Goal: Check status: Check status

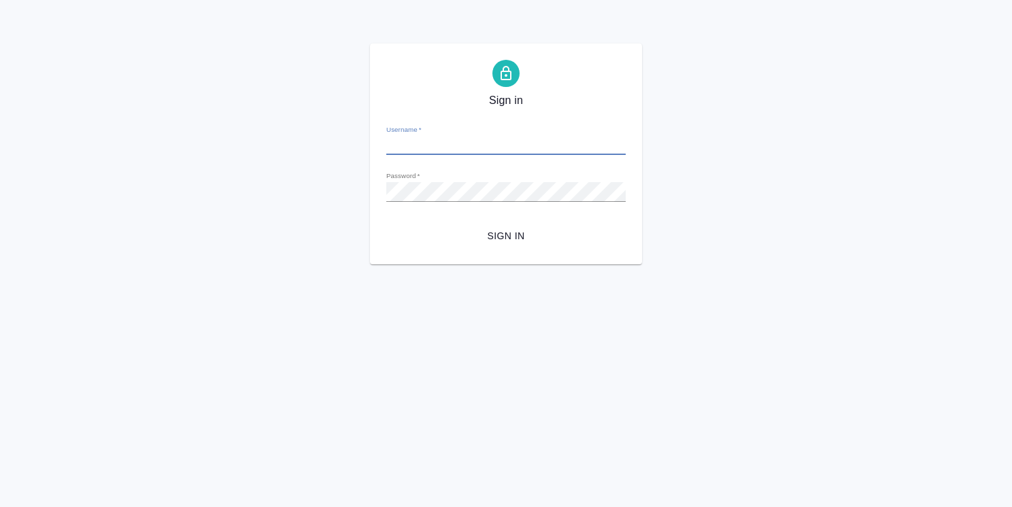
type input "o.usmanova@awatera.com"
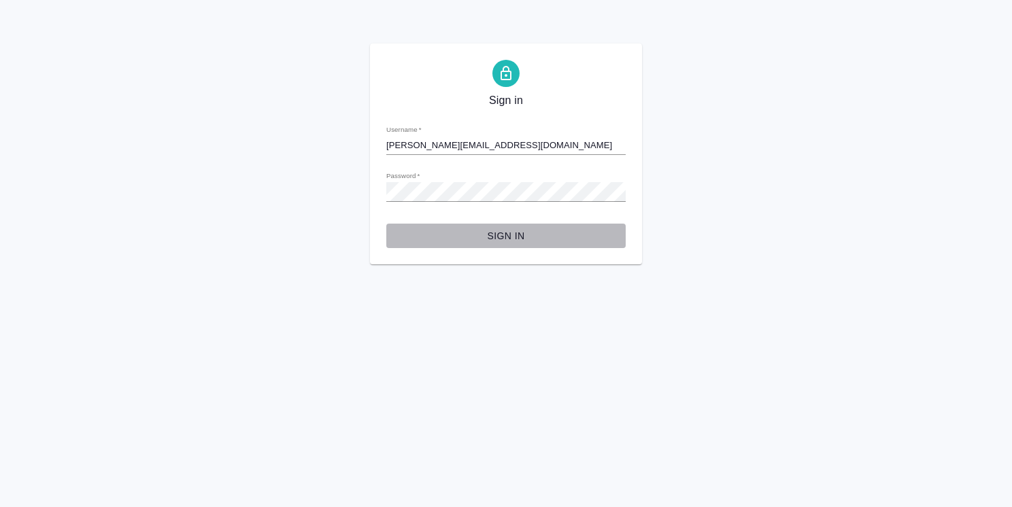
click at [517, 240] on span "Sign in" at bounding box center [506, 236] width 218 height 17
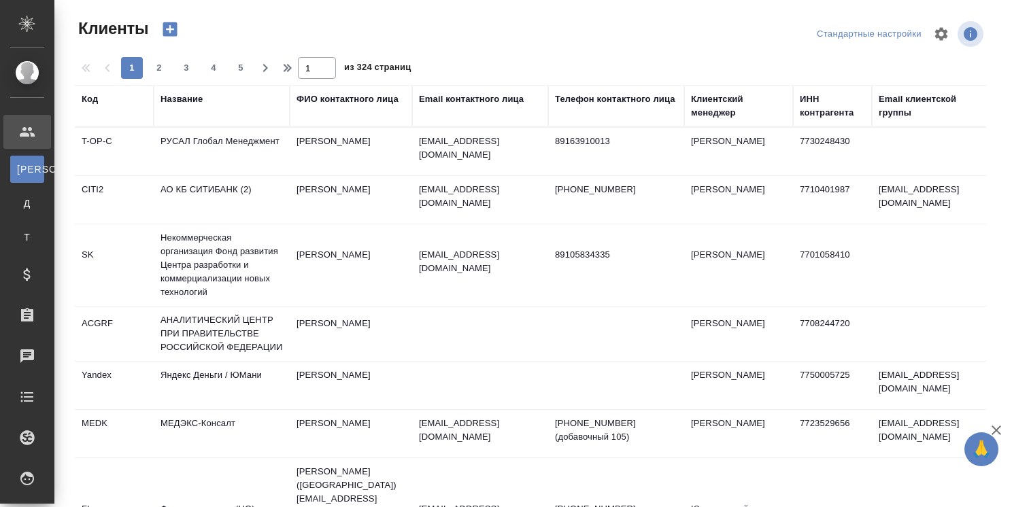
select select "RU"
click at [705, 118] on div "Клиентский менеджер" at bounding box center [738, 105] width 95 height 27
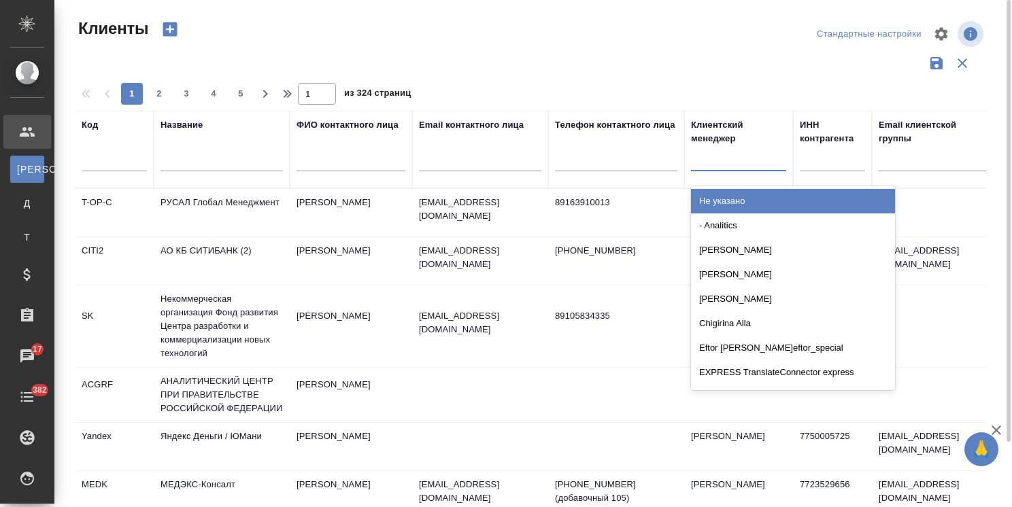
click at [718, 152] on div at bounding box center [738, 158] width 95 height 20
type input "усма"
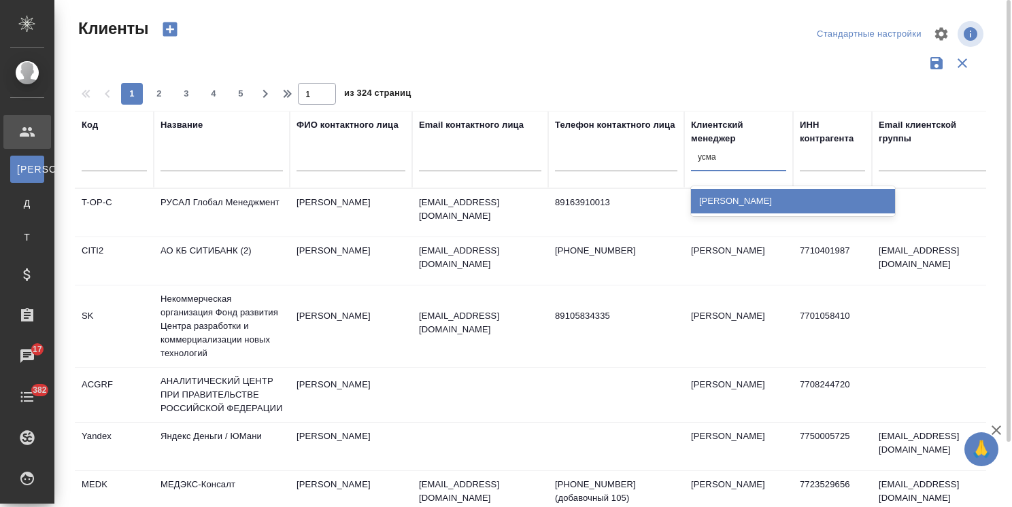
click at [723, 196] on div "[PERSON_NAME]" at bounding box center [793, 201] width 204 height 24
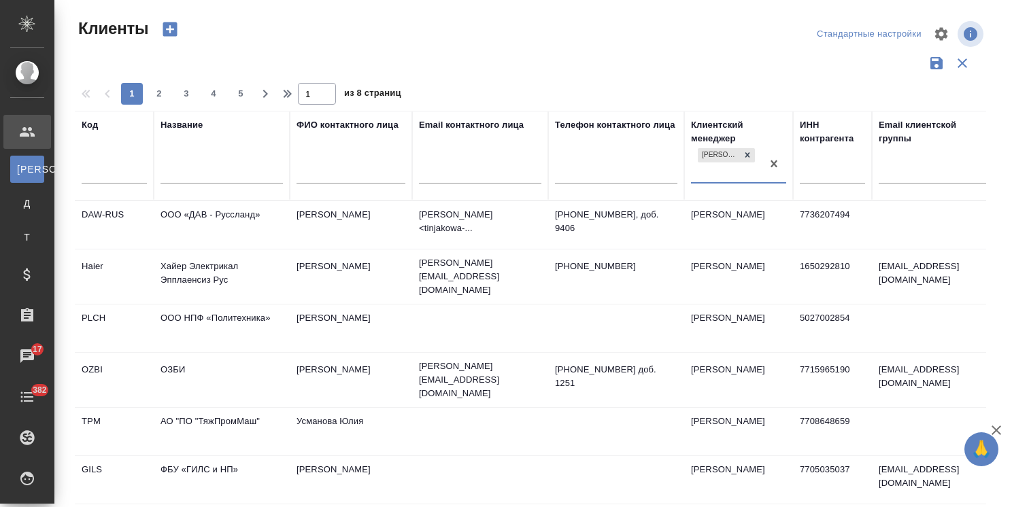
click at [207, 174] on input "text" at bounding box center [221, 174] width 122 height 17
type input "f"
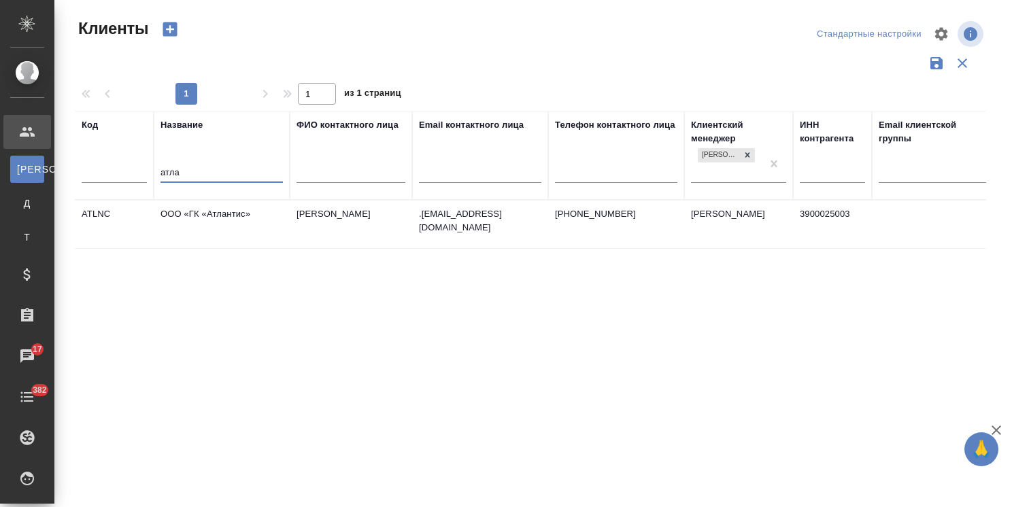
type input "атла"
click at [234, 222] on td "ООО «ГК «Атлантис»" at bounding box center [222, 225] width 136 height 48
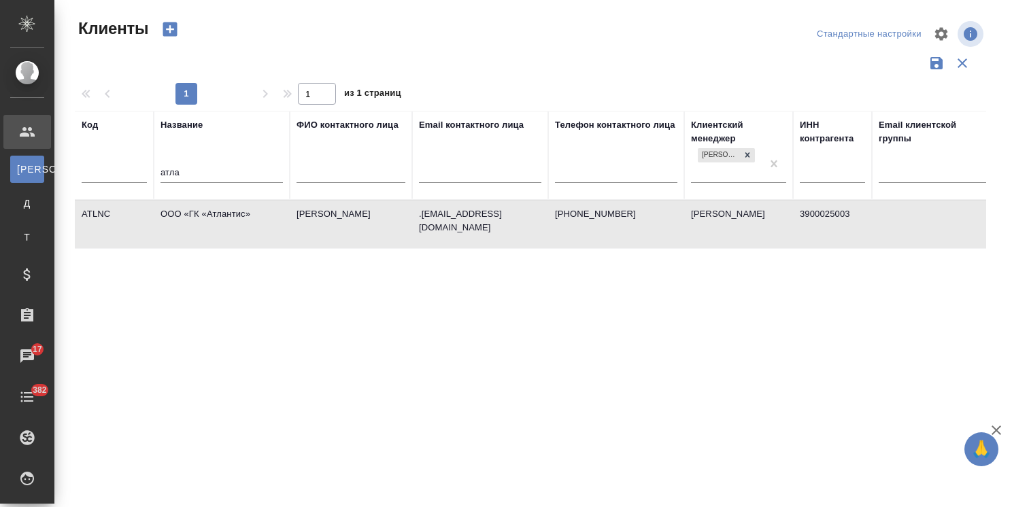
drag, startPoint x: 209, startPoint y: 169, endPoint x: 71, endPoint y: 168, distance: 138.7
click at [71, 168] on div "Клиенты Стандартные настройки 1 1 из 1 страниц Код Название атла ФИО контактног…" at bounding box center [535, 304] width 937 height 608
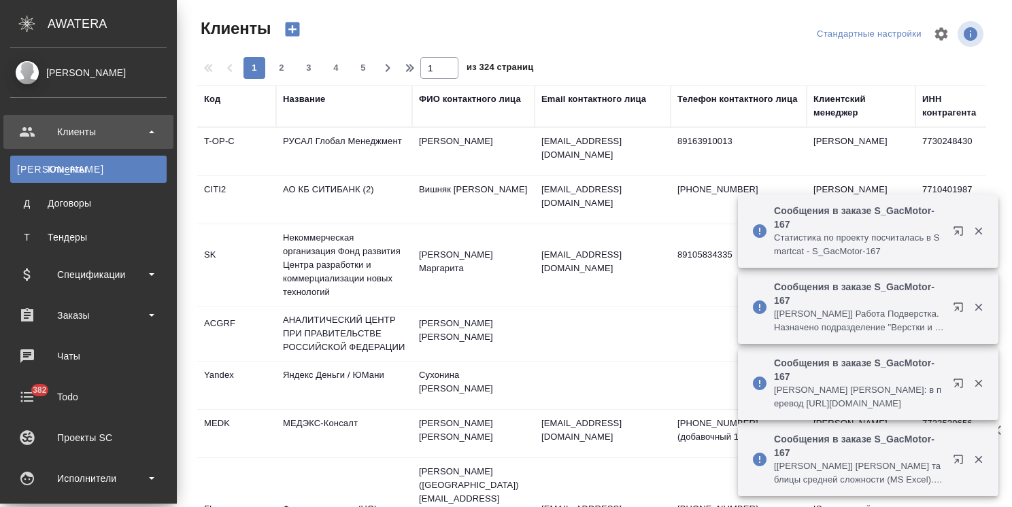
select select "RU"
click at [84, 318] on div "Заказы" at bounding box center [88, 315] width 156 height 20
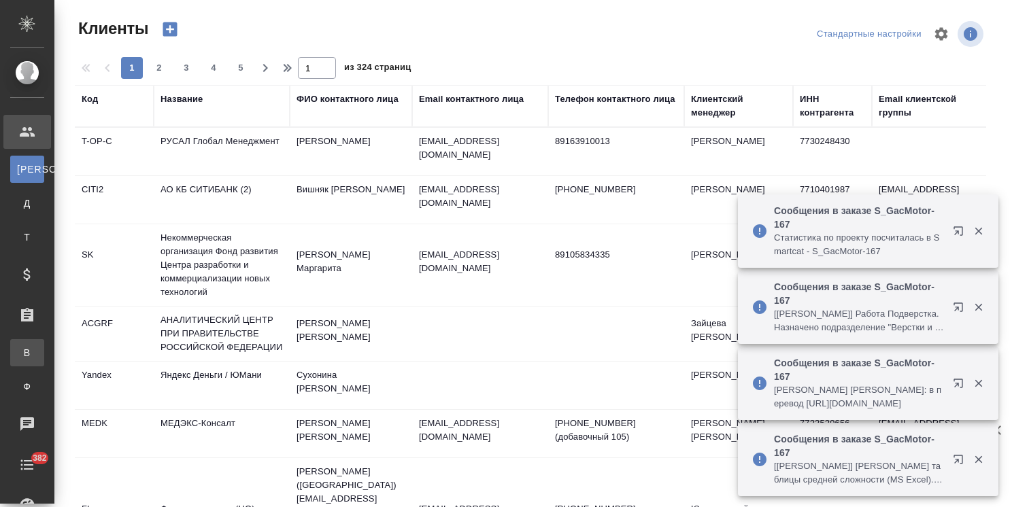
click at [20, 349] on div "Все заказы" at bounding box center [10, 353] width 20 height 14
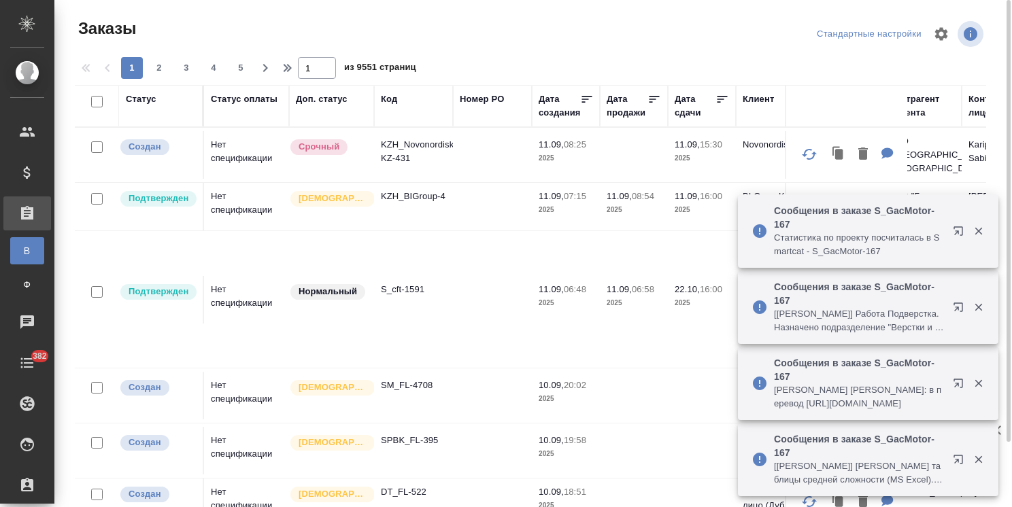
click at [381, 100] on div "Код" at bounding box center [389, 99] width 16 height 14
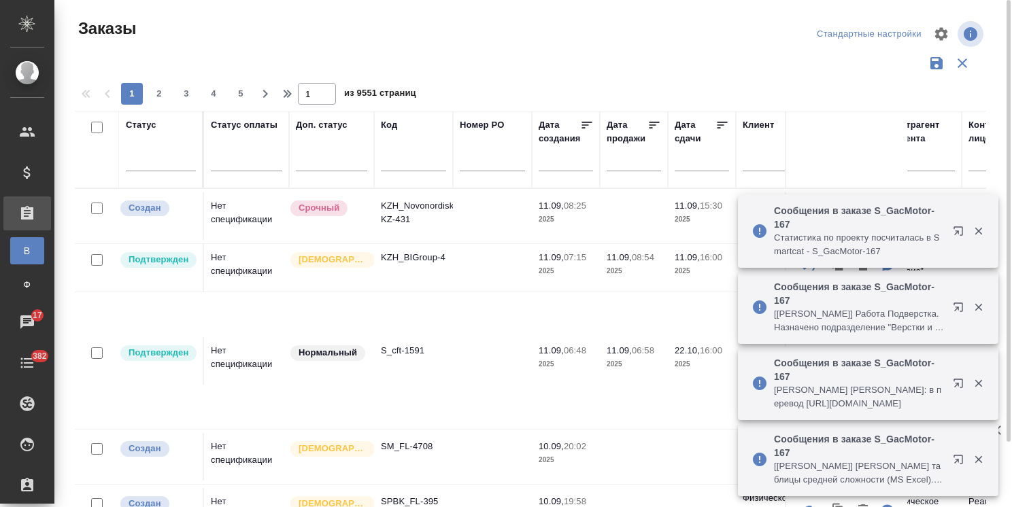
click at [402, 160] on input "text" at bounding box center [413, 162] width 65 height 17
paste input "S_GacMotor-165"
type input "S_GacMotor-165"
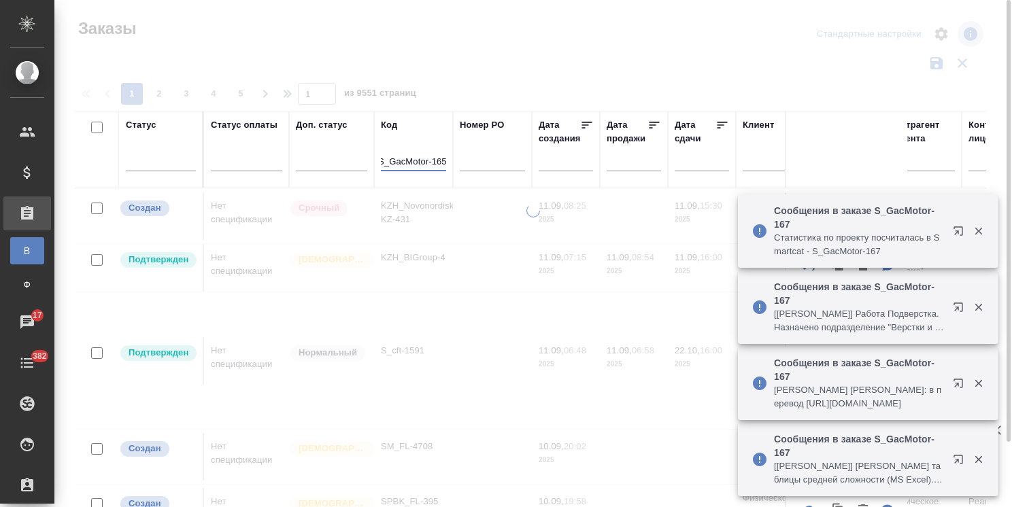
scroll to position [0, 0]
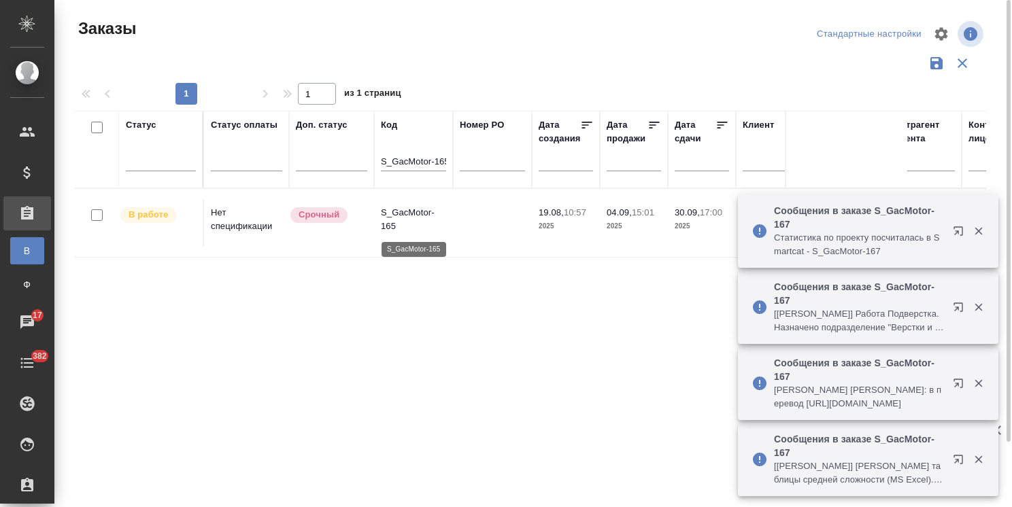
click at [399, 211] on p "S_GacMotor-165" at bounding box center [413, 219] width 65 height 27
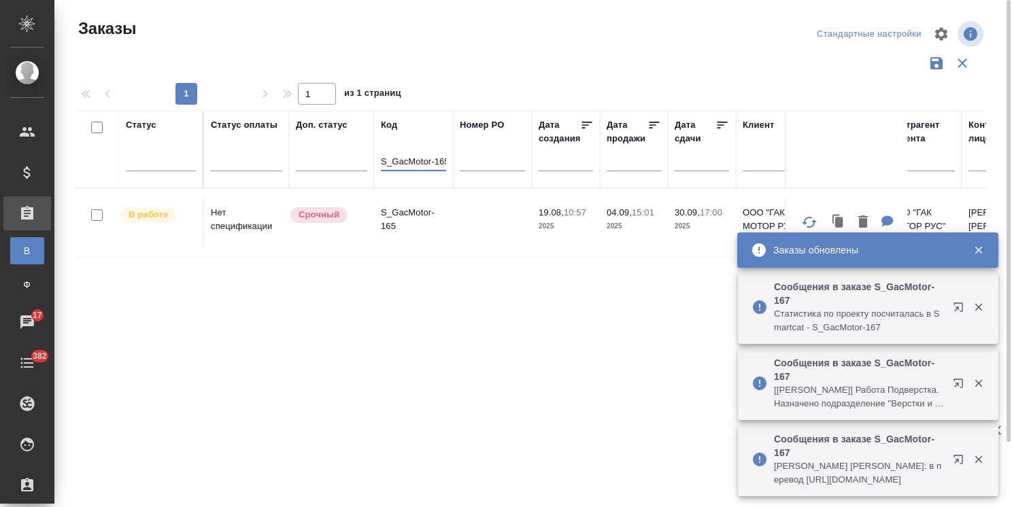
drag, startPoint x: 381, startPoint y: 157, endPoint x: 570, endPoint y: 158, distance: 188.3
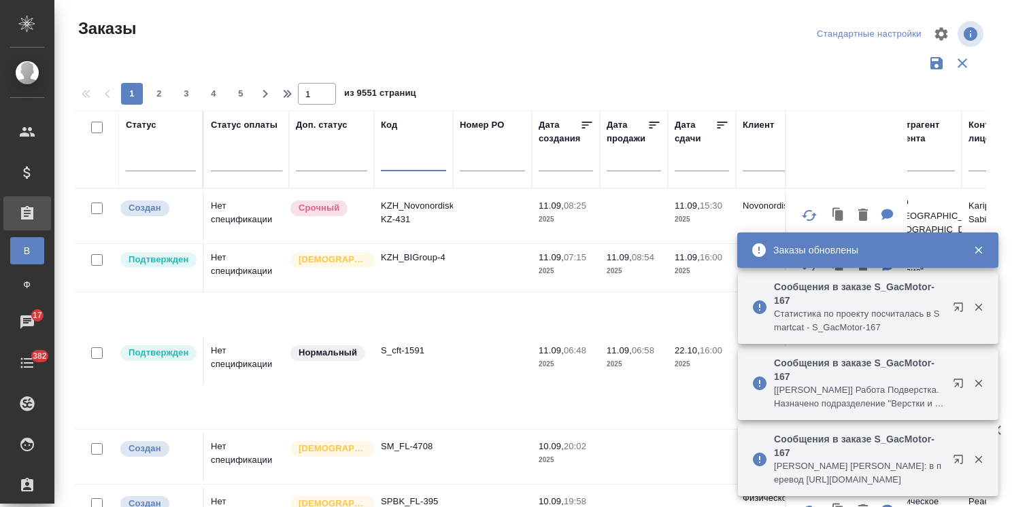
click at [686, 168] on input "text" at bounding box center [706, 160] width 46 height 19
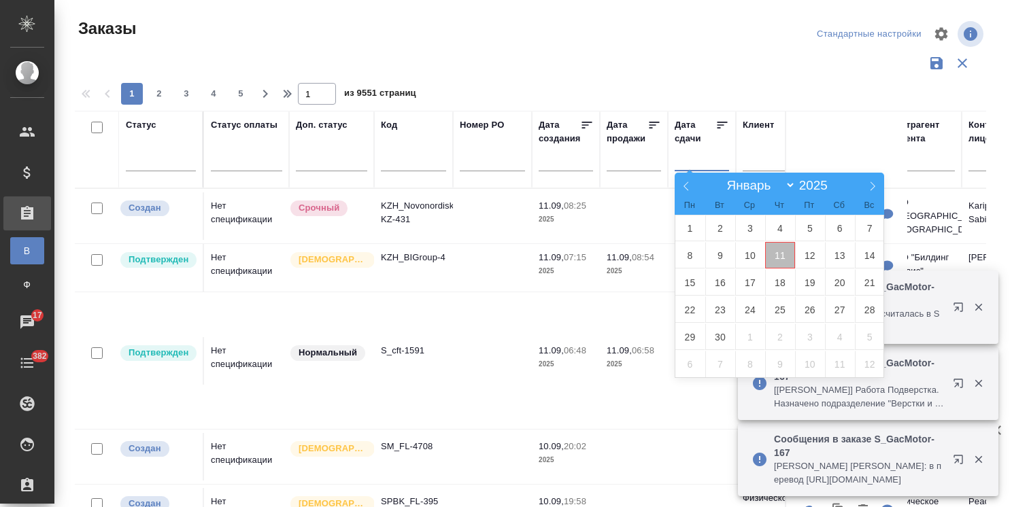
click at [787, 254] on span "11" at bounding box center [780, 255] width 30 height 27
type div "2025-09-10T21:00:00.000Z"
click at [835, 264] on span "13" at bounding box center [840, 255] width 30 height 27
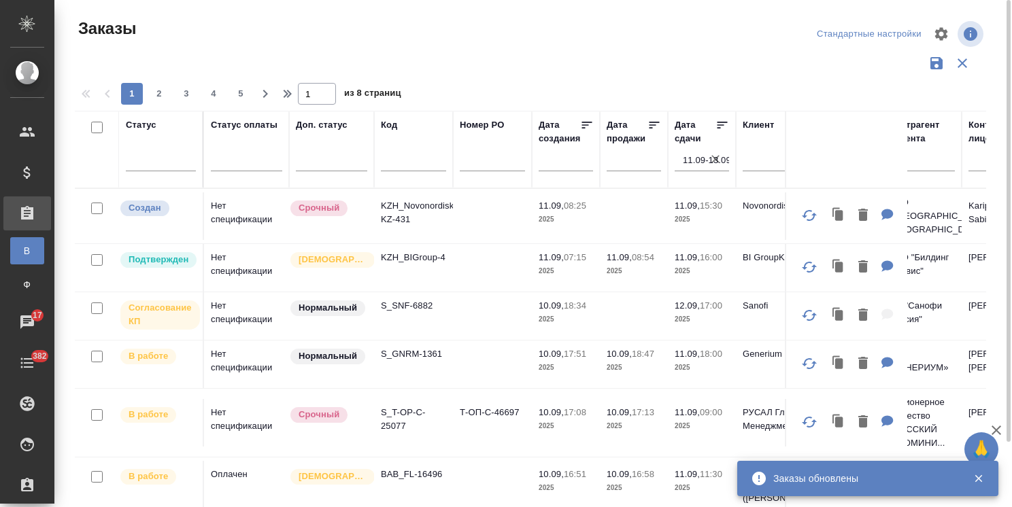
scroll to position [68, 0]
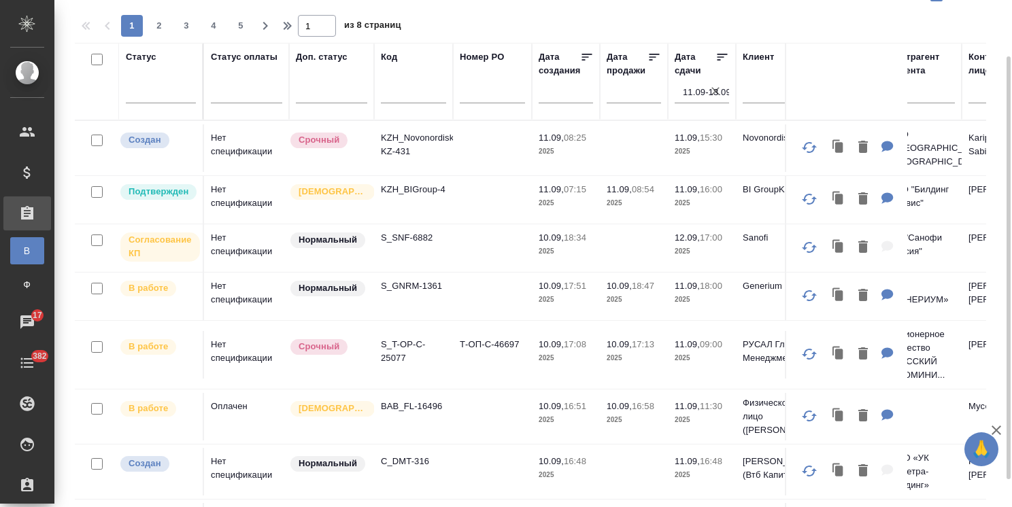
click at [993, 436] on icon "button" at bounding box center [996, 430] width 16 height 16
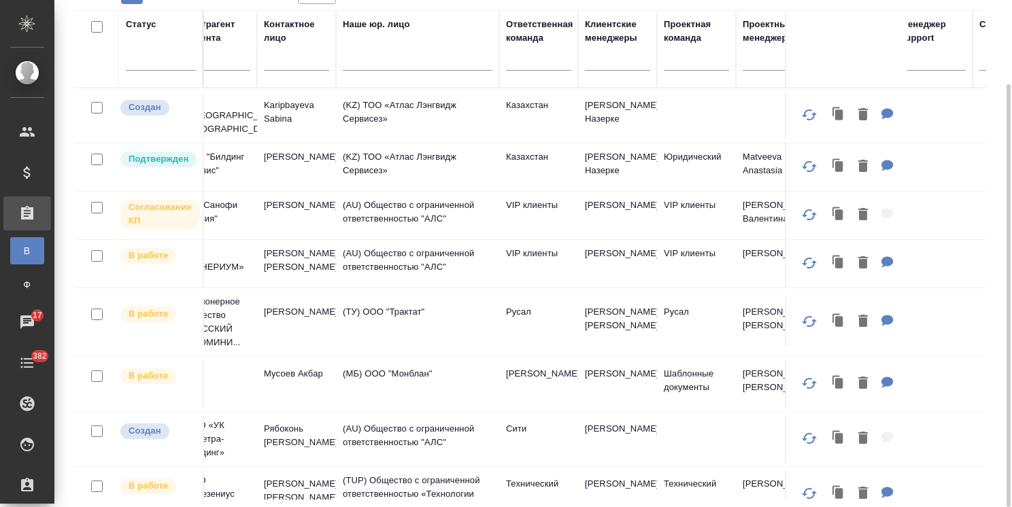
scroll to position [0, 746]
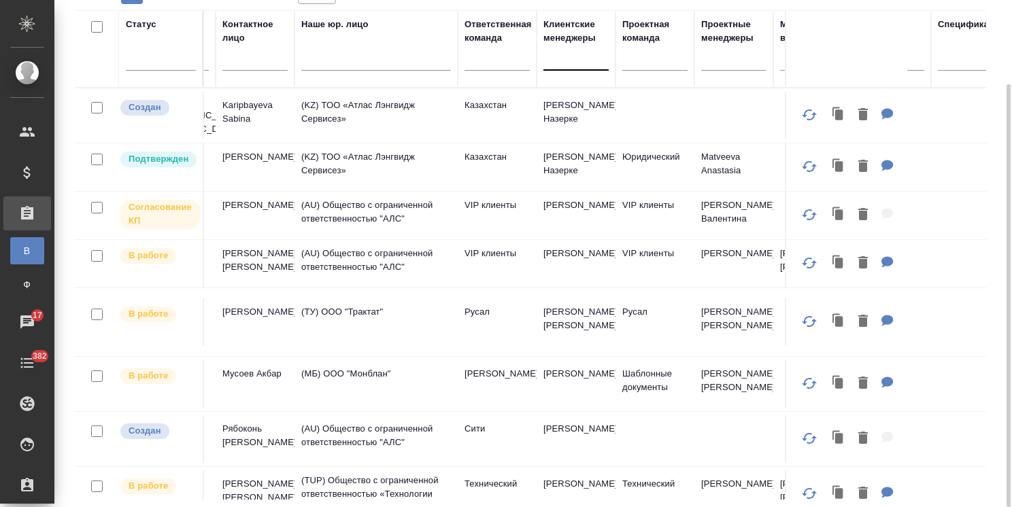
click at [577, 63] on div at bounding box center [575, 57] width 65 height 20
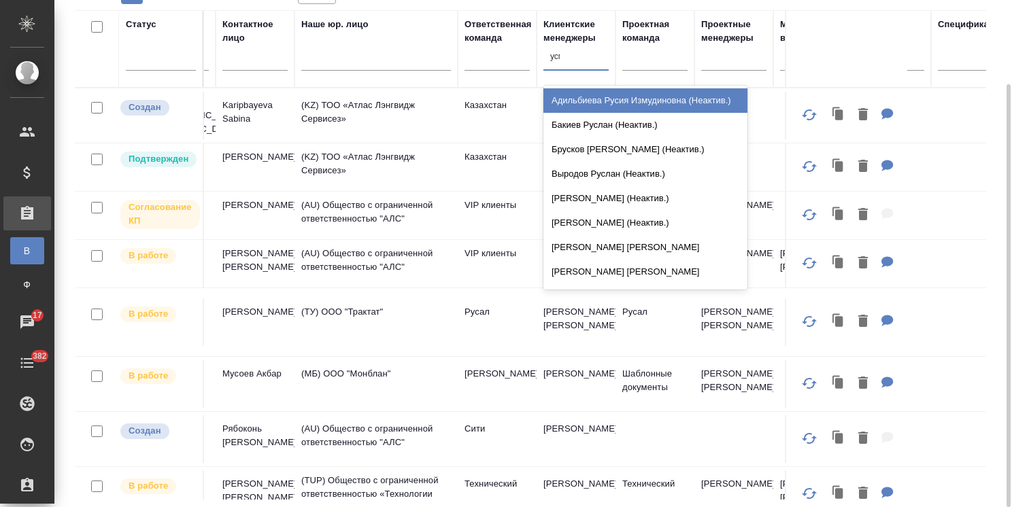
type input "усма"
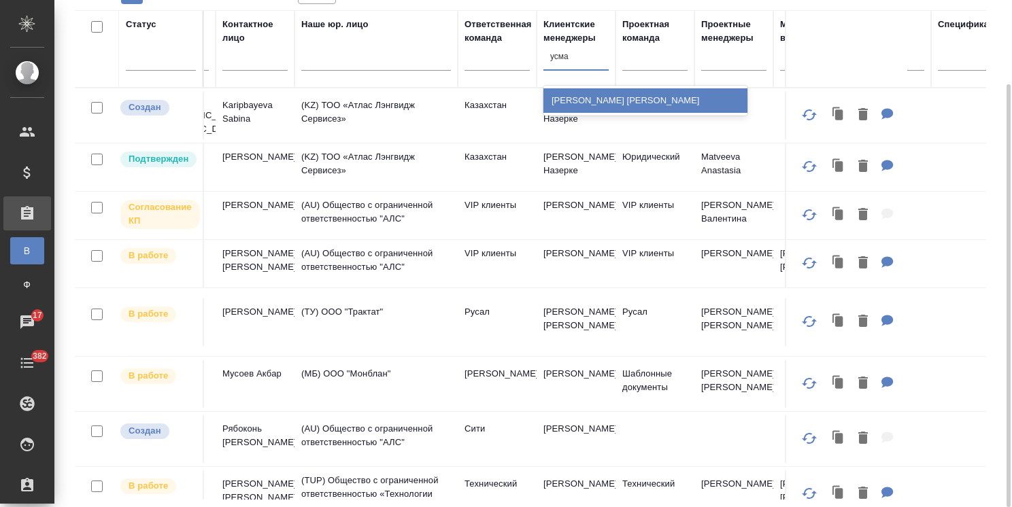
click at [579, 90] on div "[PERSON_NAME]" at bounding box center [645, 100] width 204 height 24
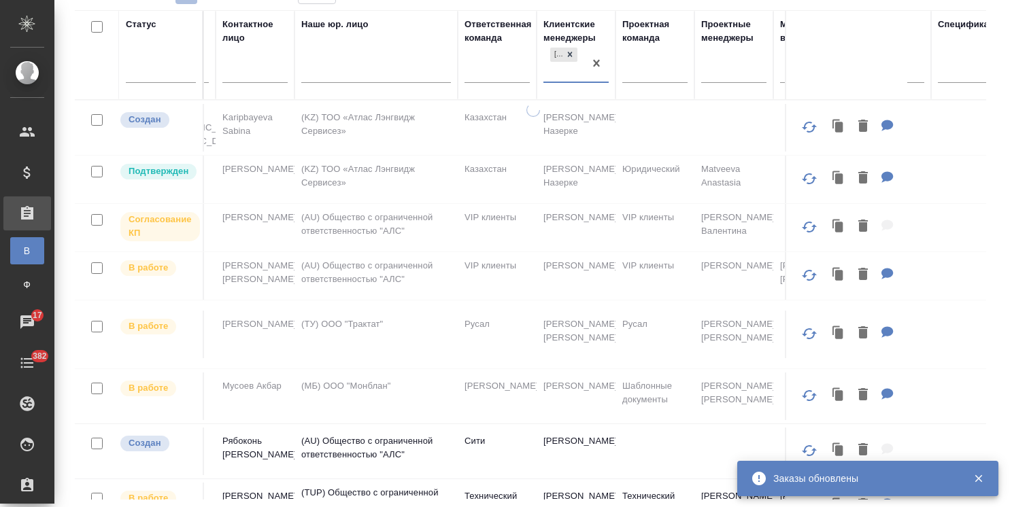
scroll to position [0, 0]
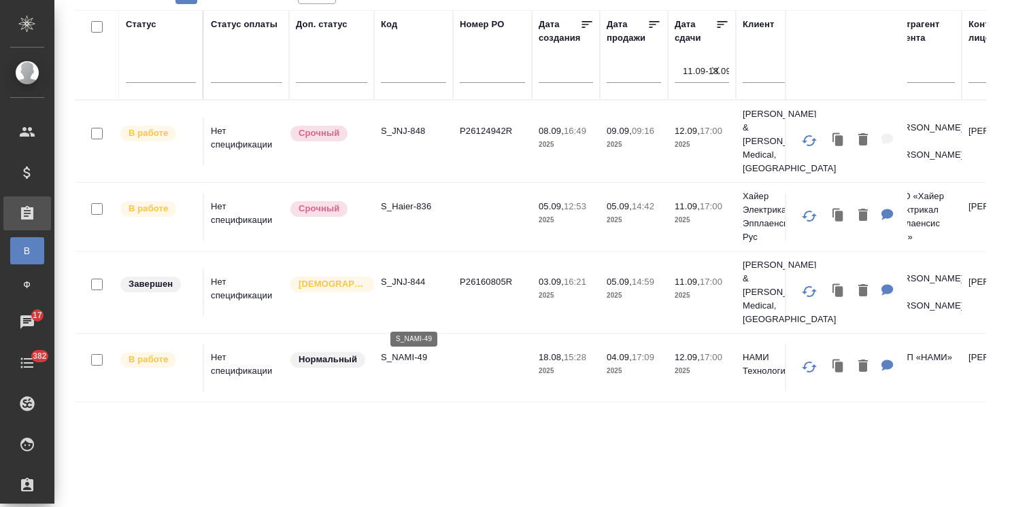
click at [404, 351] on p "S_NAMI-49" at bounding box center [413, 358] width 65 height 14
click at [407, 124] on p "S_JNJ-848" at bounding box center [413, 131] width 65 height 14
click at [401, 350] on p "S_NAMI-49" at bounding box center [413, 357] width 65 height 14
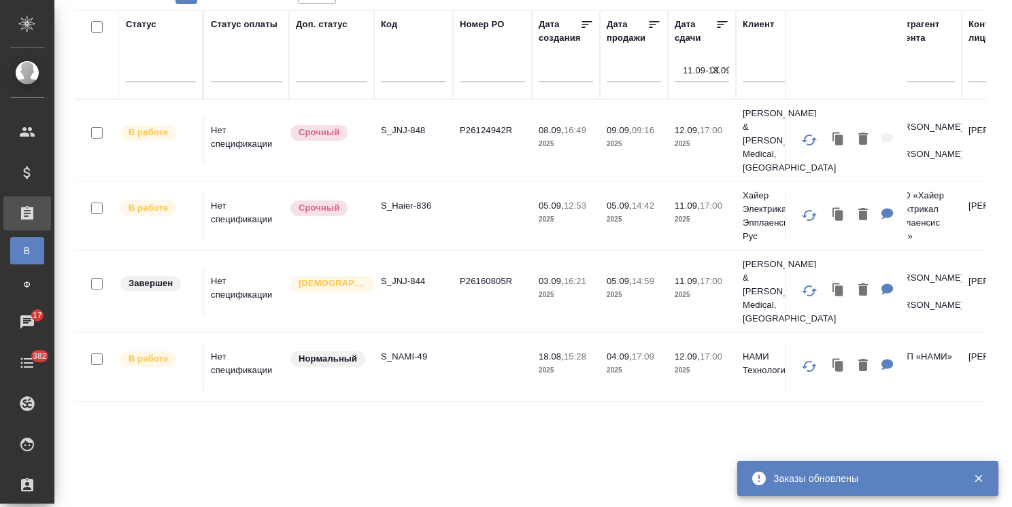
scroll to position [33, 0]
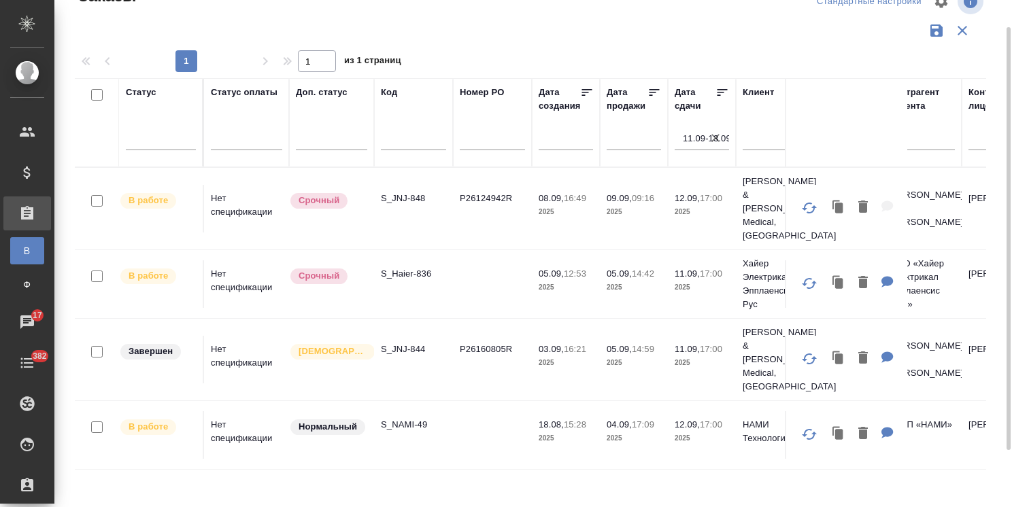
click at [711, 132] on icon "button" at bounding box center [715, 138] width 14 height 14
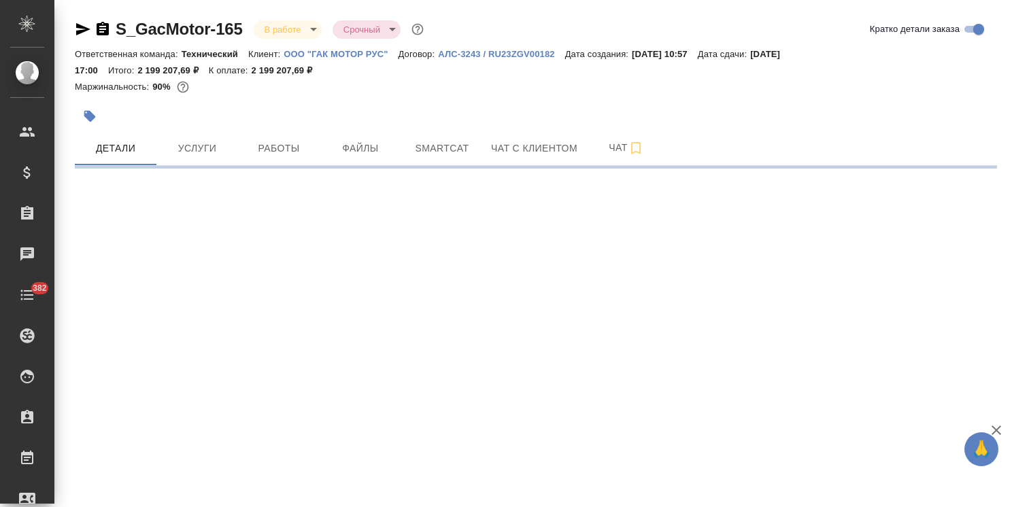
select select "RU"
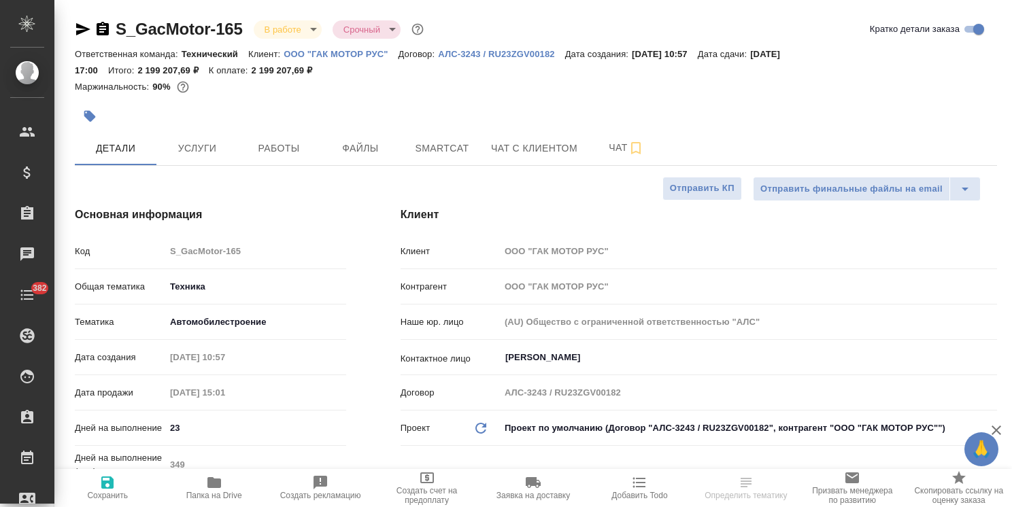
type textarea "x"
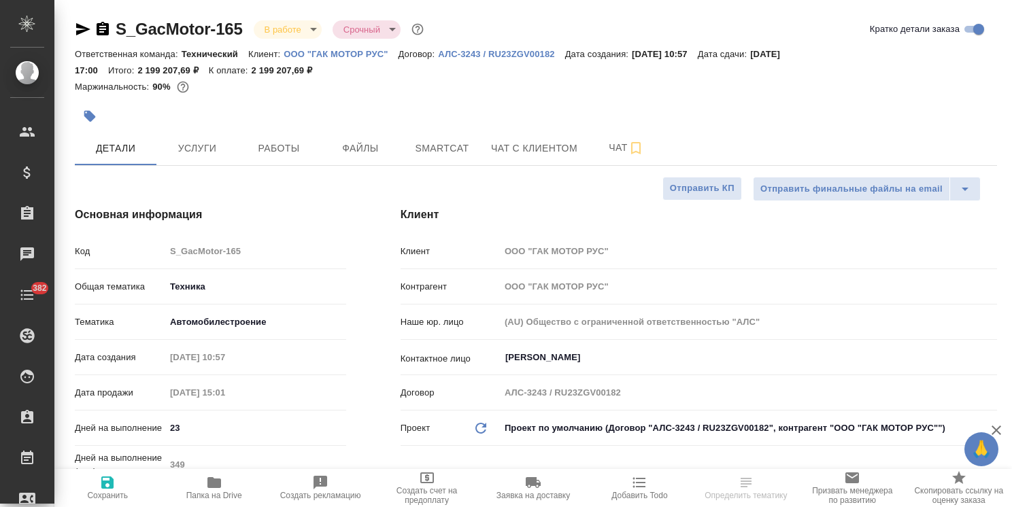
type textarea "x"
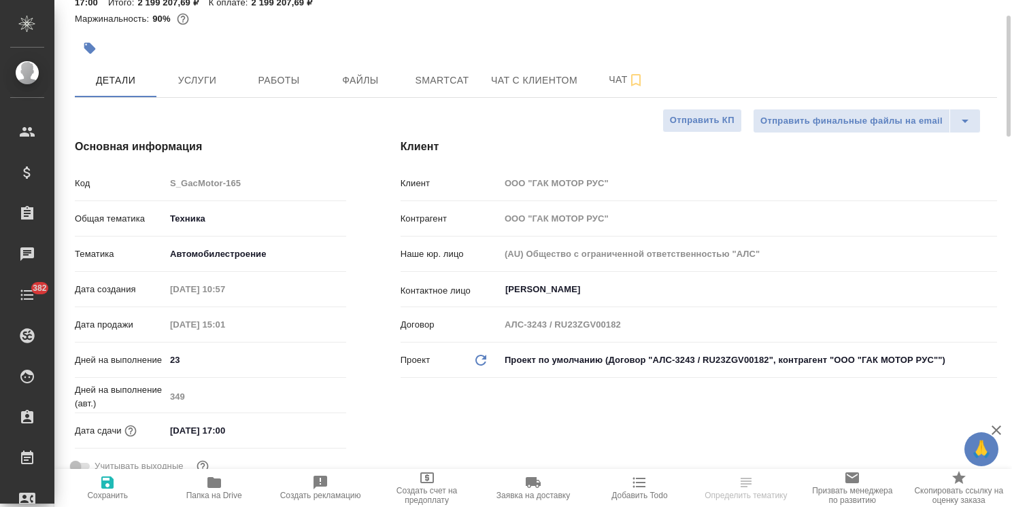
type textarea "x"
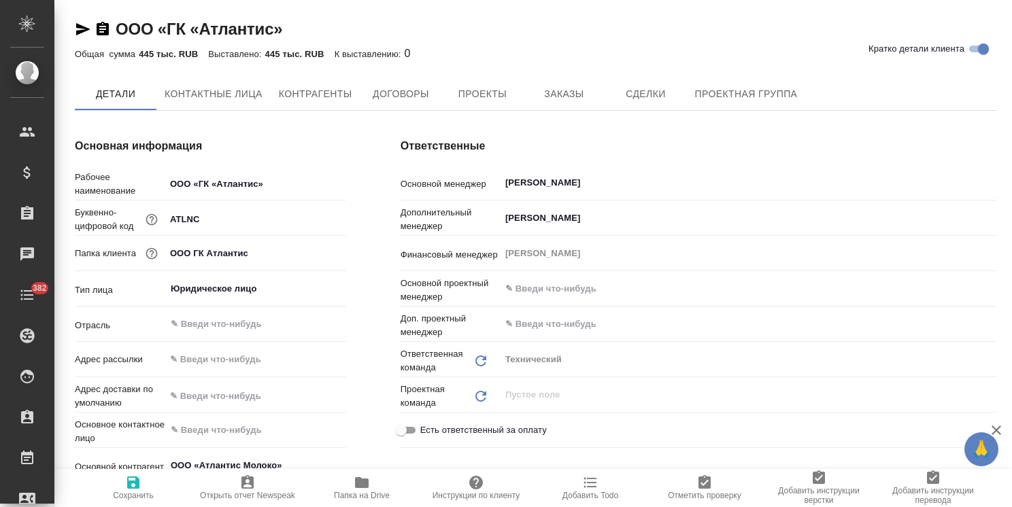
type textarea "x"
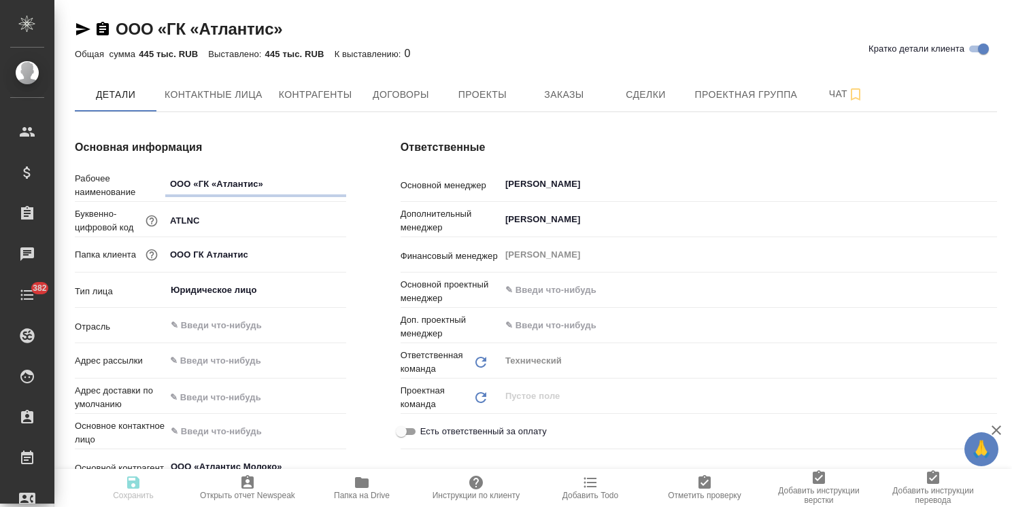
type textarea "x"
click at [568, 97] on span "Заказы" at bounding box center [563, 94] width 65 height 17
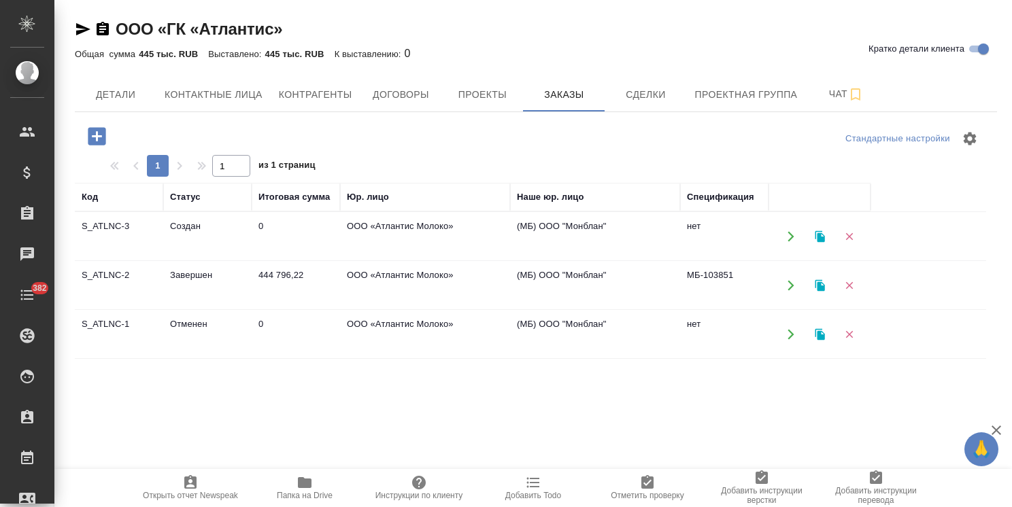
click at [211, 239] on td "Создан" at bounding box center [207, 237] width 88 height 48
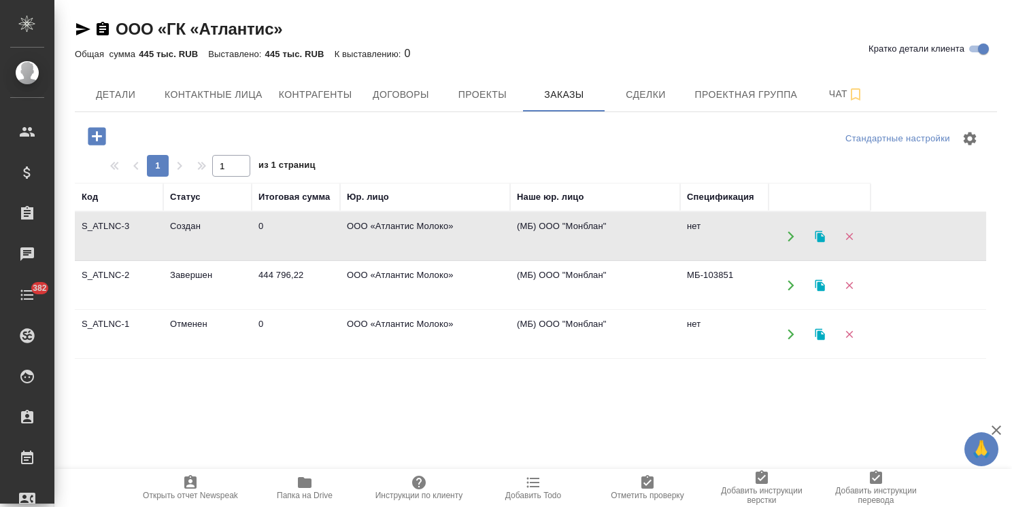
click at [211, 239] on td "Создан" at bounding box center [207, 237] width 88 height 48
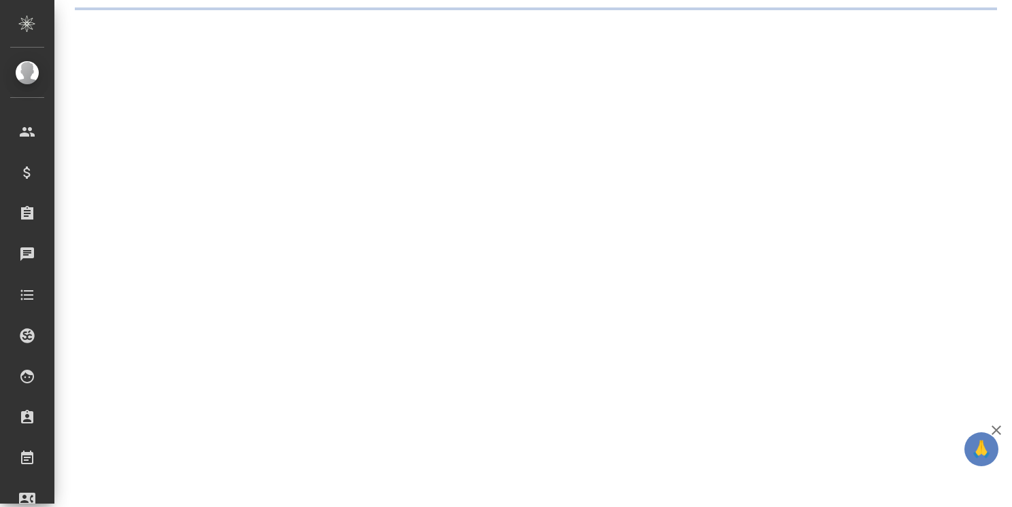
select select "RU"
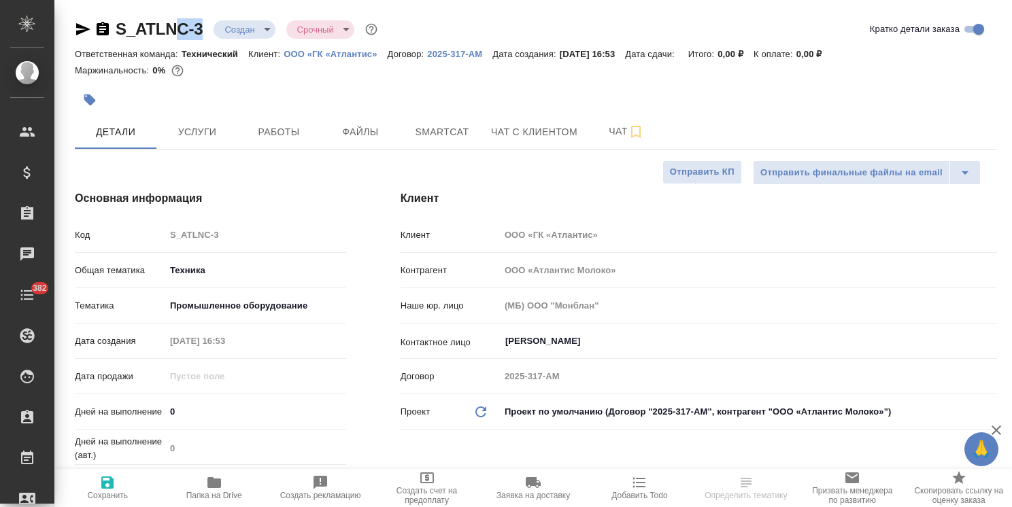
type textarea "x"
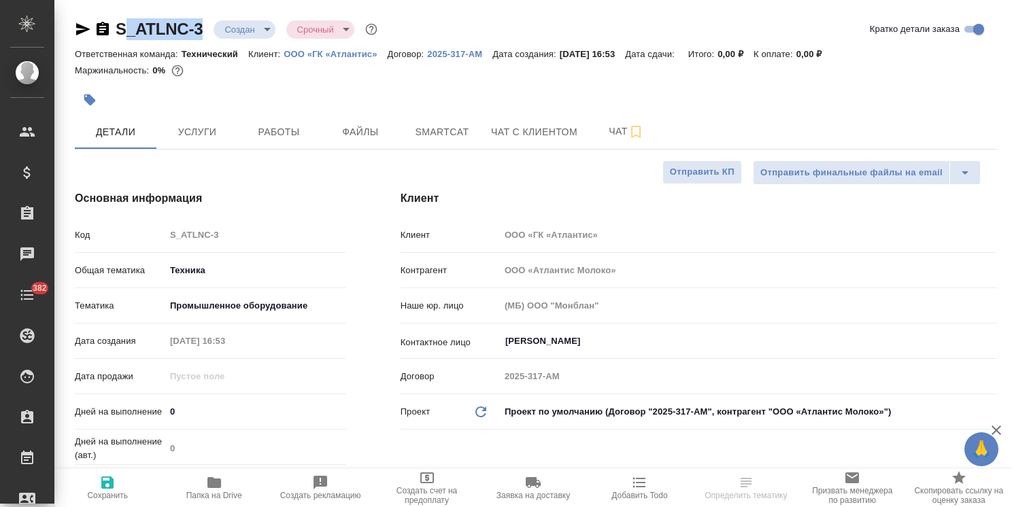
type textarea "x"
drag, startPoint x: 207, startPoint y: 17, endPoint x: 118, endPoint y: 22, distance: 88.6
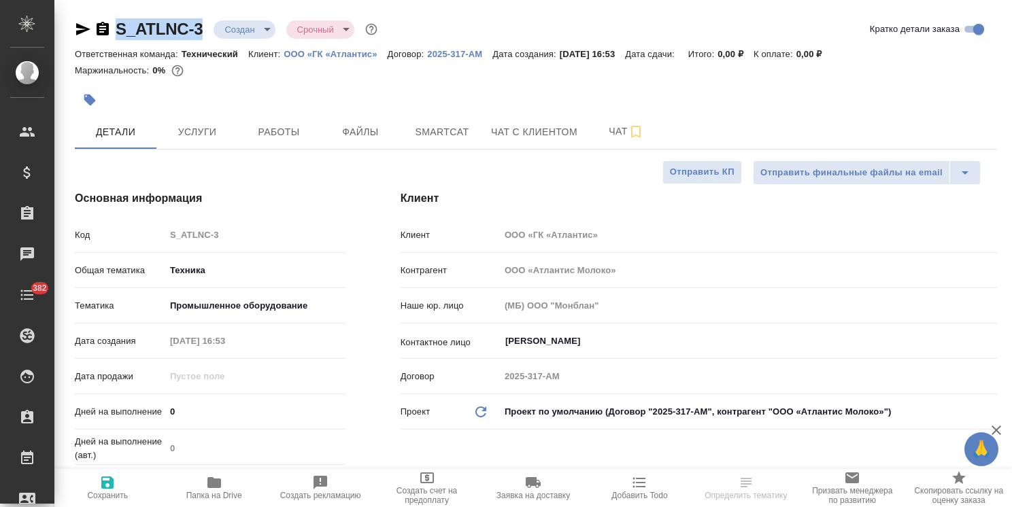
type textarea "x"
select select "RU"
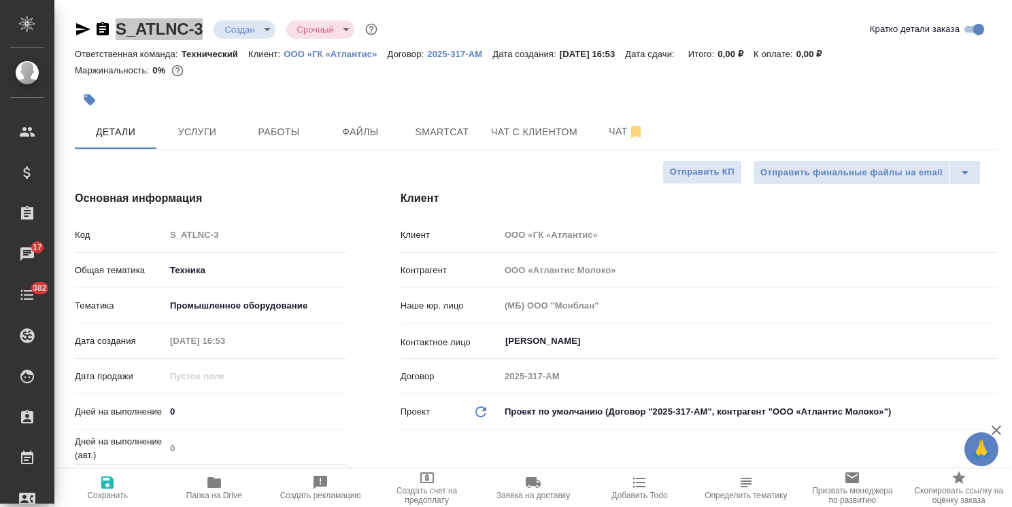
type textarea "x"
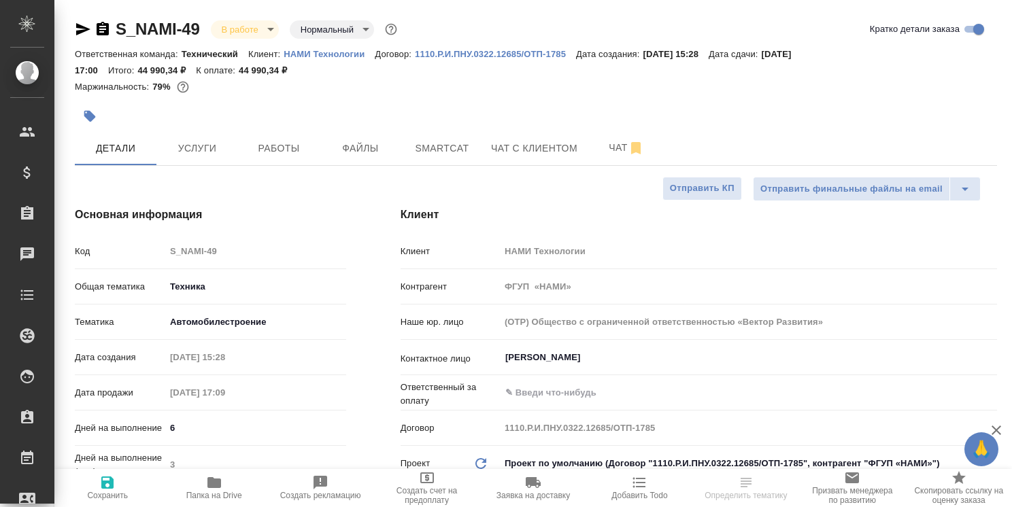
select select "RU"
type textarea "x"
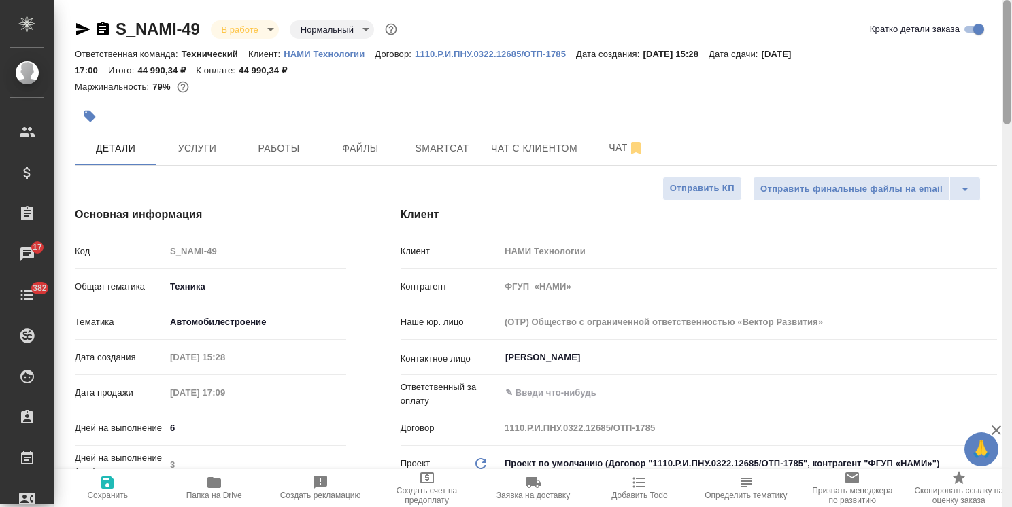
drag, startPoint x: 1003, startPoint y: 160, endPoint x: 727, endPoint y: 75, distance: 288.2
click at [1006, 21] on div at bounding box center [1006, 62] width 7 height 124
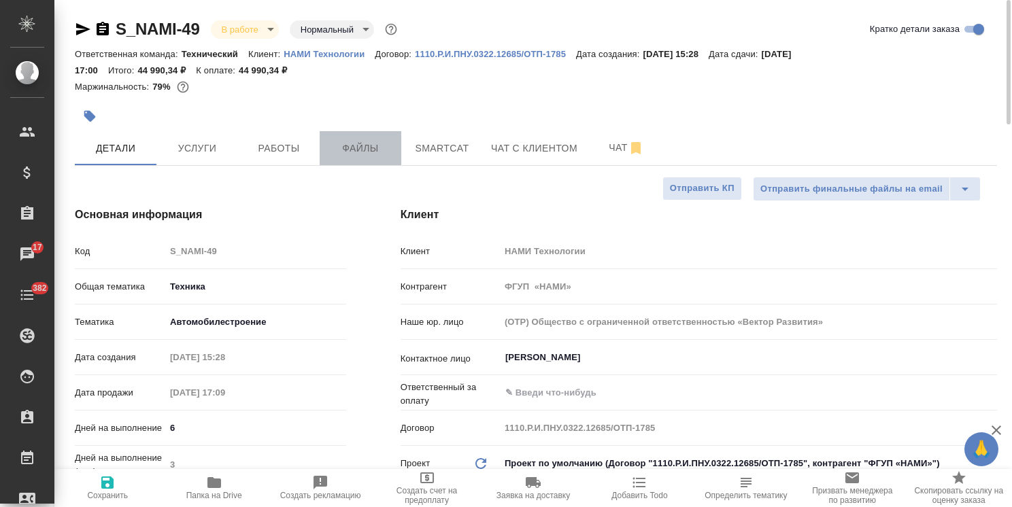
click at [389, 147] on span "Файлы" at bounding box center [360, 148] width 65 height 17
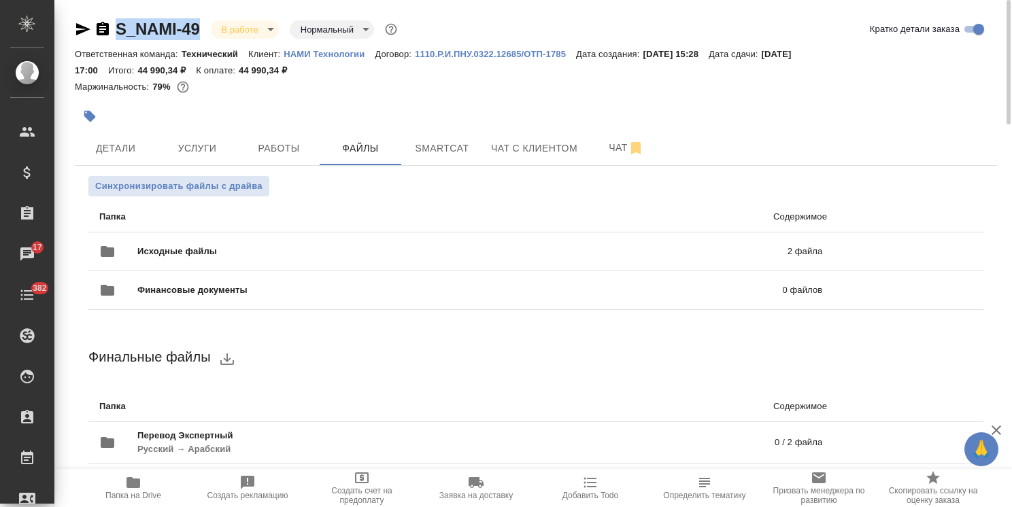
drag, startPoint x: 200, startPoint y: 16, endPoint x: 104, endPoint y: 18, distance: 95.9
click at [117, 18] on div "S_NAMI-49 В работе inProgress Нормальный normal Кратко детали заказа Ответствен…" at bounding box center [535, 298] width 937 height 597
copy link "S_NAMI-49"
click at [109, 154] on span "Детали" at bounding box center [115, 148] width 65 height 17
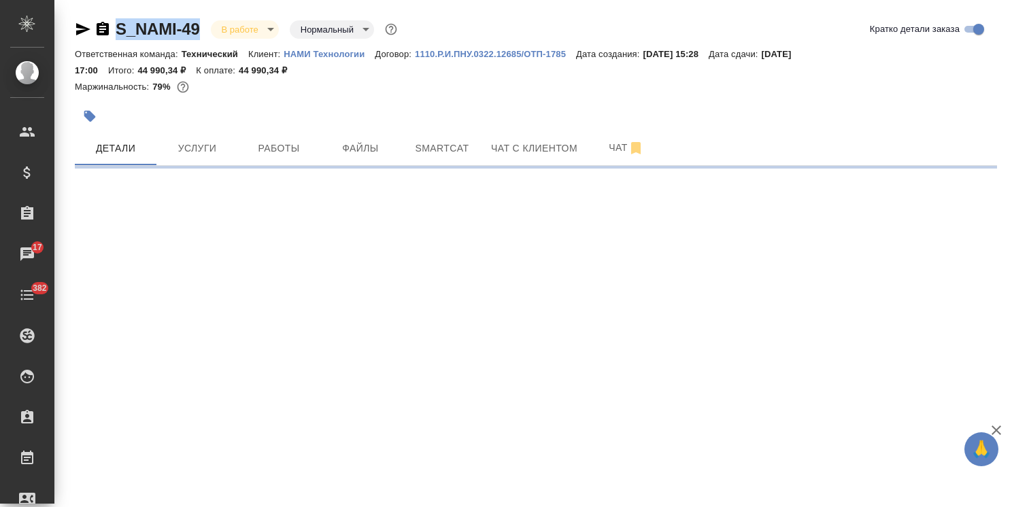
select select "RU"
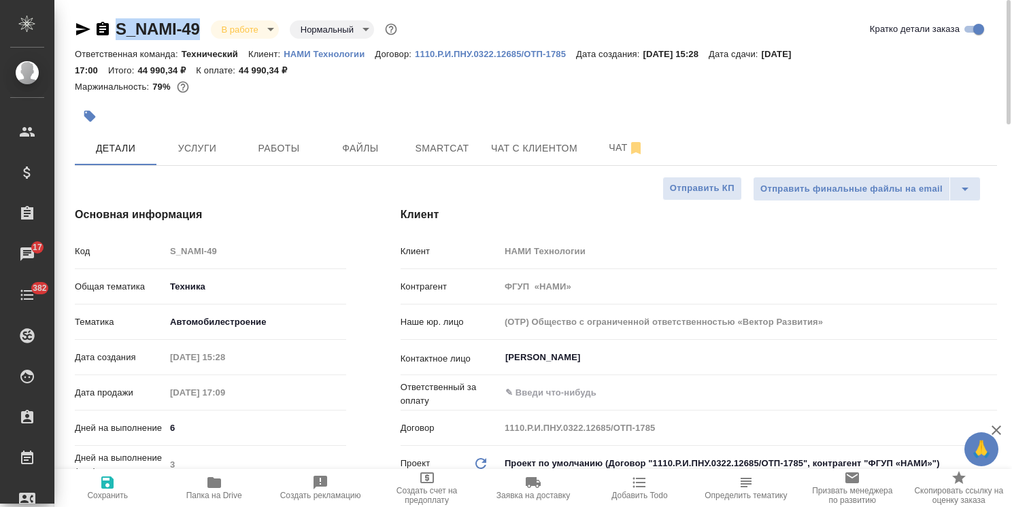
type textarea "x"
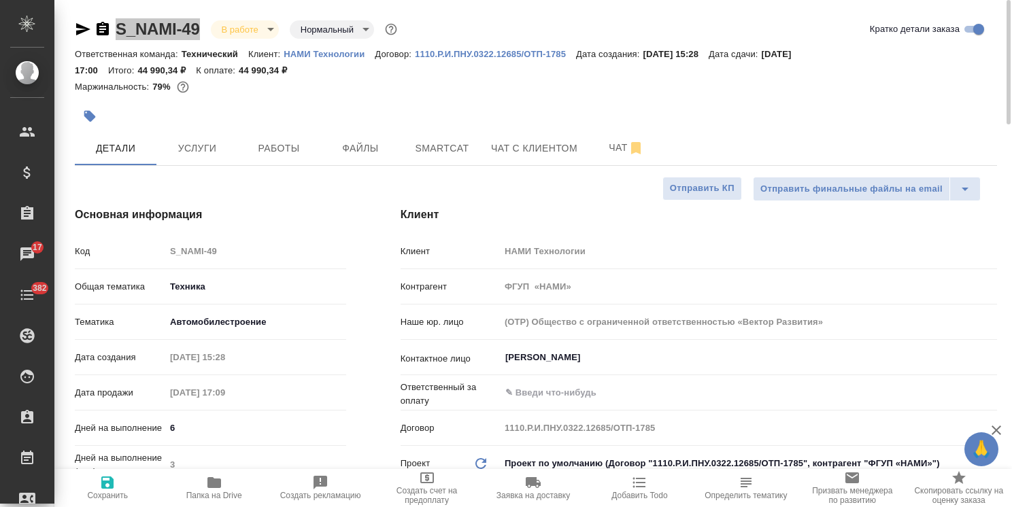
type textarea "x"
click at [223, 141] on span "Услуги" at bounding box center [197, 148] width 65 height 17
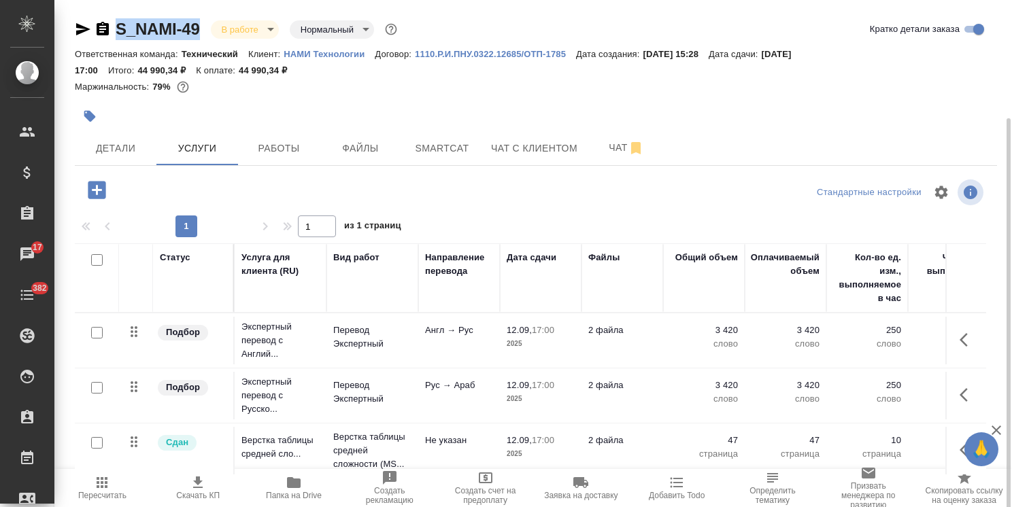
scroll to position [63, 0]
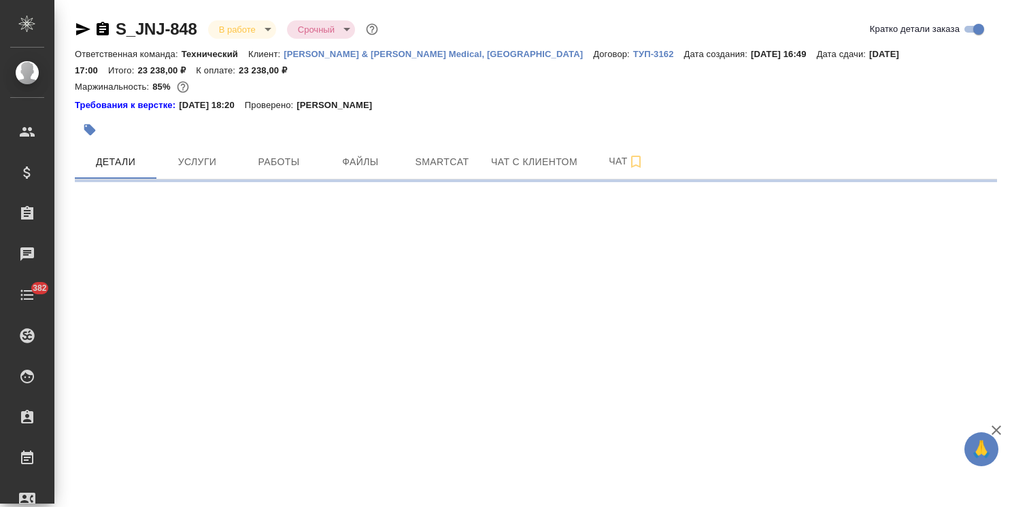
select select "RU"
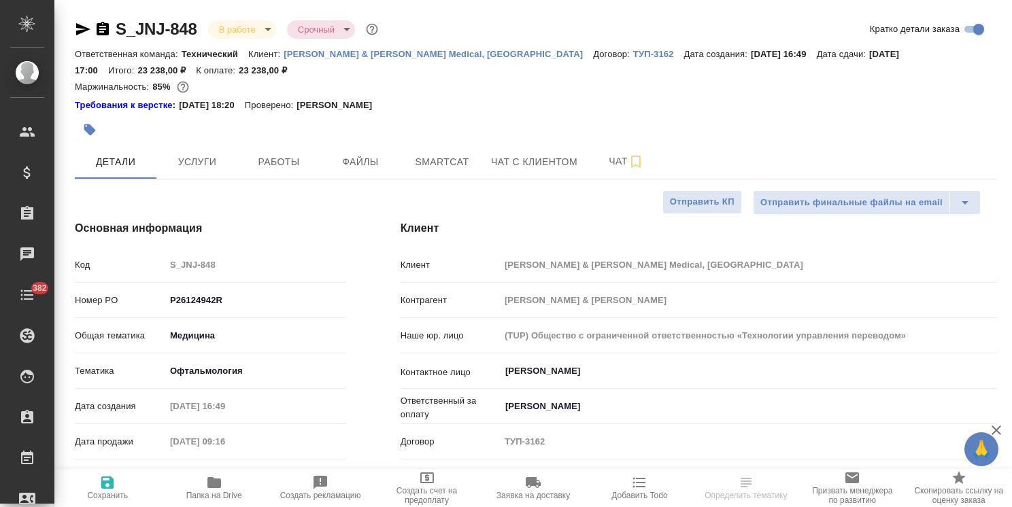
type textarea "x"
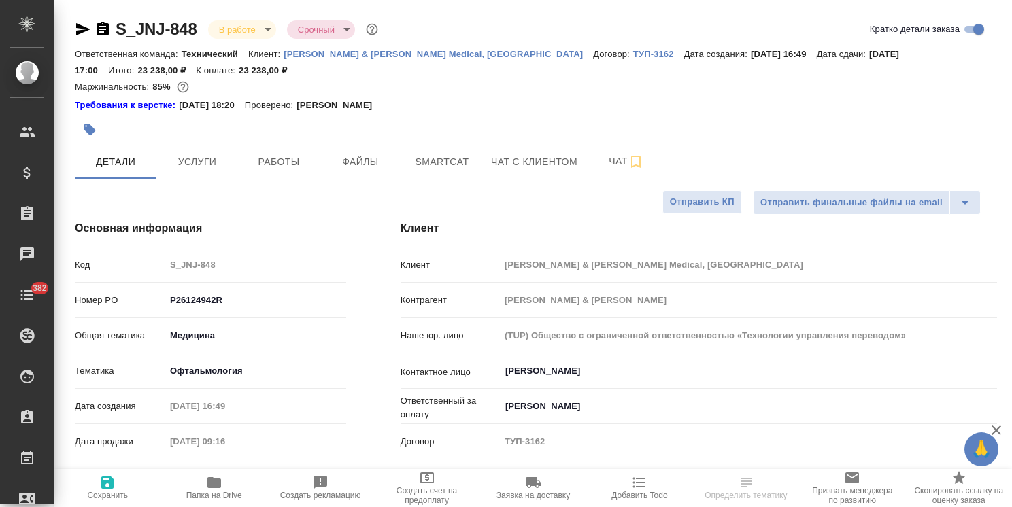
type textarea "x"
click at [191, 161] on span "Услуги" at bounding box center [197, 162] width 65 height 17
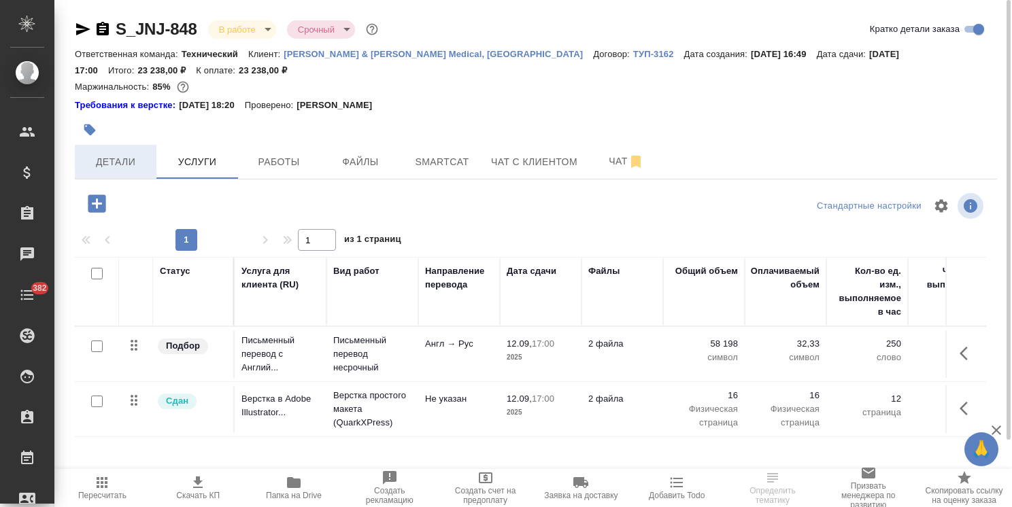
click at [130, 159] on span "Детали" at bounding box center [115, 162] width 65 height 17
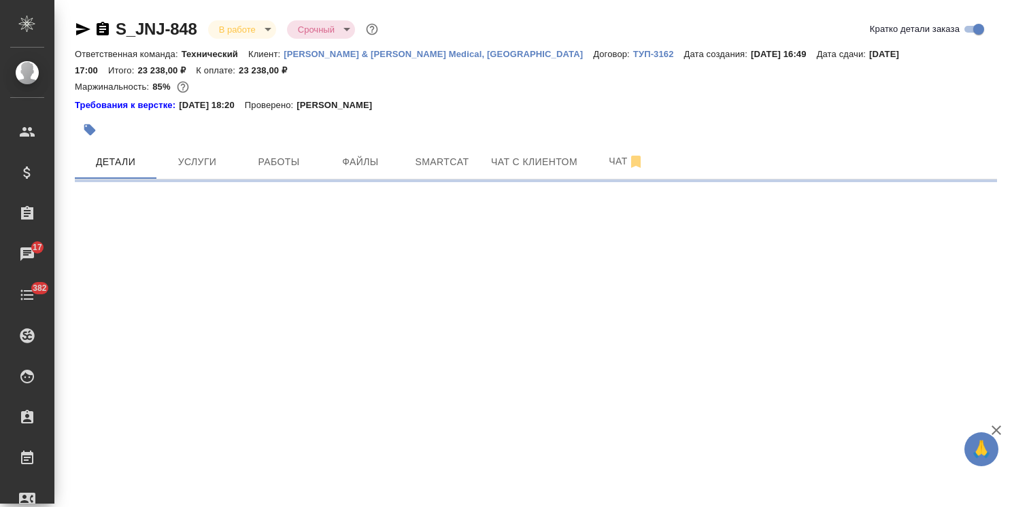
select select "RU"
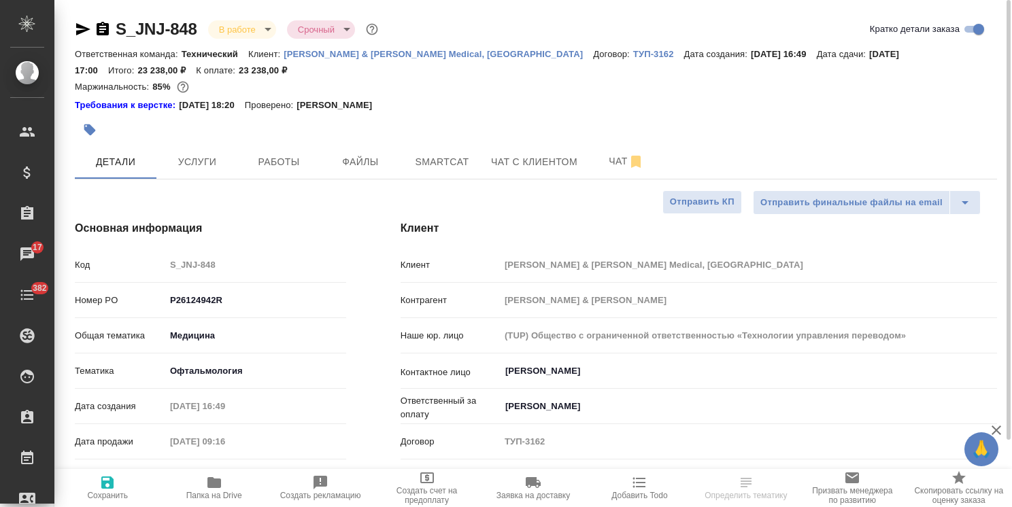
type textarea "x"
drag, startPoint x: 1006, startPoint y: 153, endPoint x: 957, endPoint y: 111, distance: 64.6
click at [989, 116] on div "S_JNJ-848 В работе inProgress Срочный urgent Кратко детали заказа Ответственная…" at bounding box center [532, 253] width 957 height 507
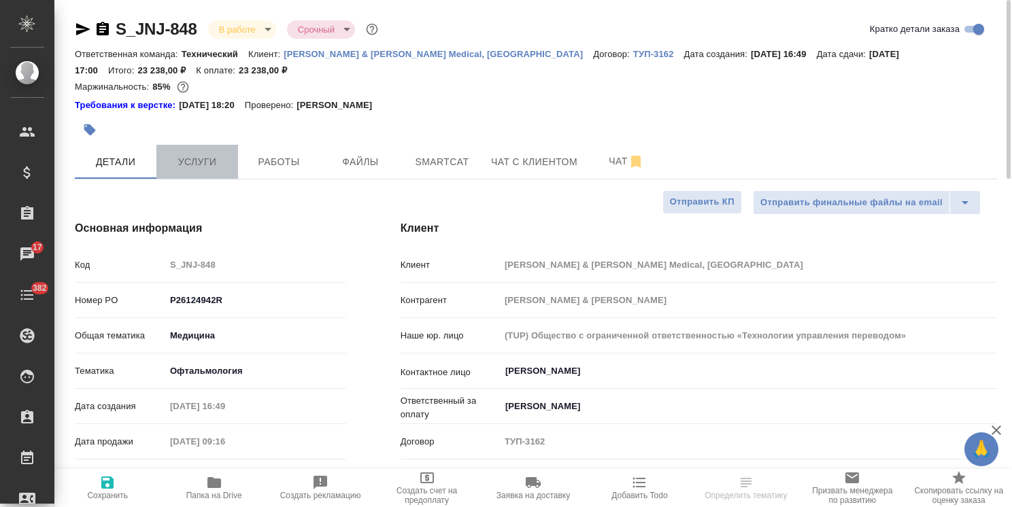
click at [200, 156] on span "Услуги" at bounding box center [197, 162] width 65 height 17
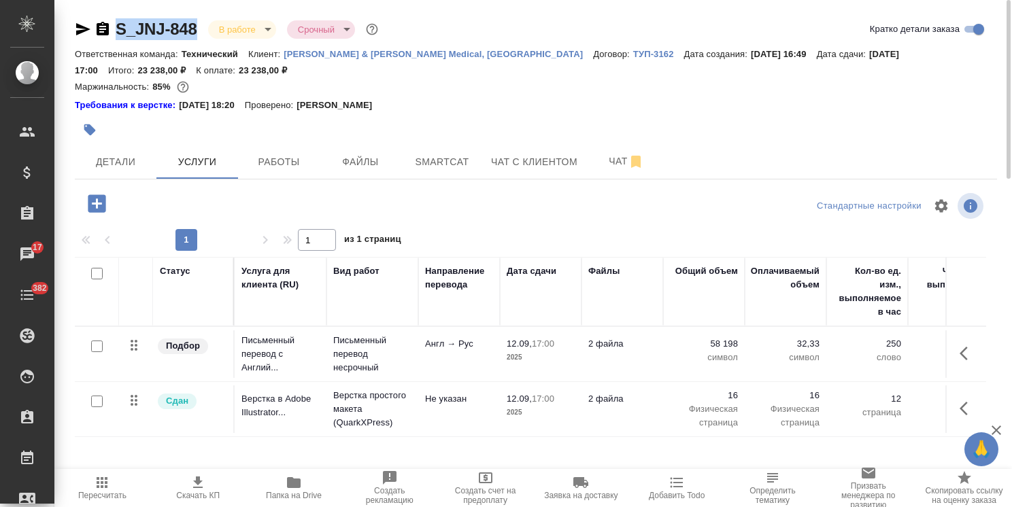
drag, startPoint x: 207, startPoint y: 7, endPoint x: 106, endPoint y: 14, distance: 101.5
click at [105, 14] on div "S_JNJ-848 В работе inProgress Срочный urgent Кратко детали заказа Ответственная…" at bounding box center [535, 292] width 937 height 584
copy link "S_JNJ-848"
click at [353, 162] on span "Файлы" at bounding box center [360, 162] width 65 height 17
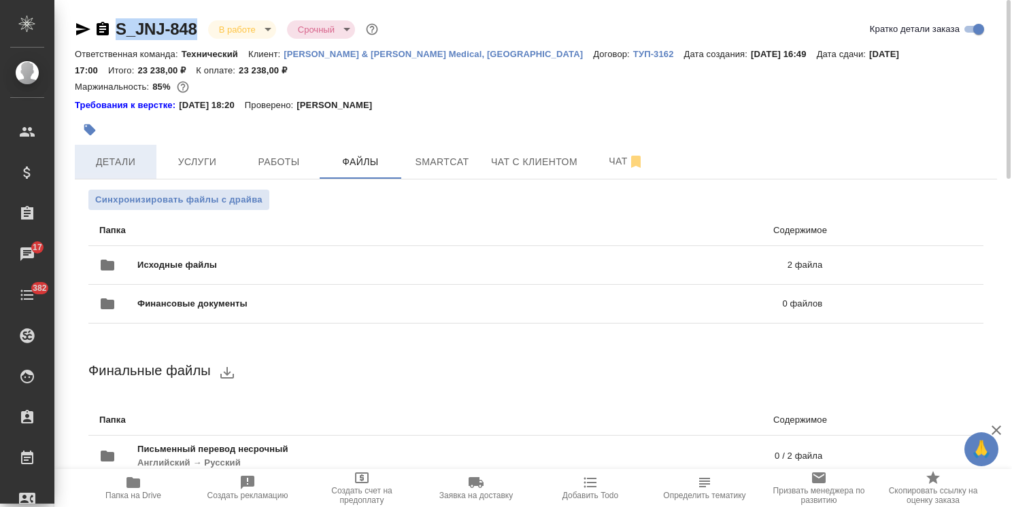
click at [118, 151] on button "Детали" at bounding box center [116, 162] width 82 height 34
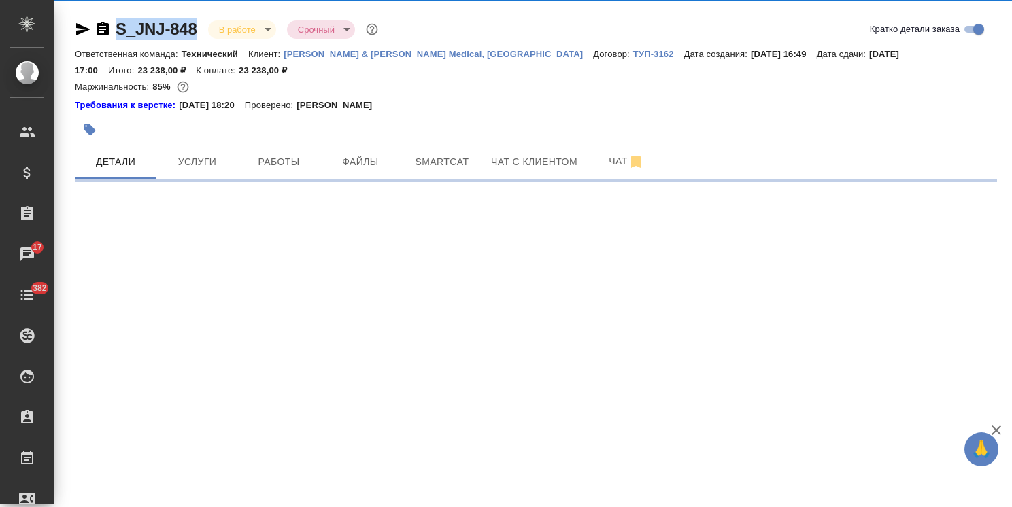
select select "RU"
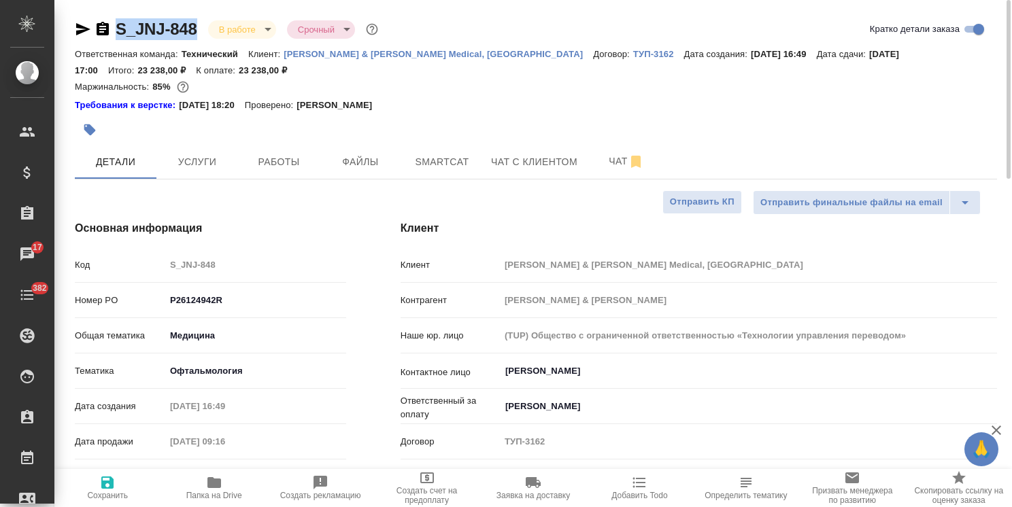
type textarea "x"
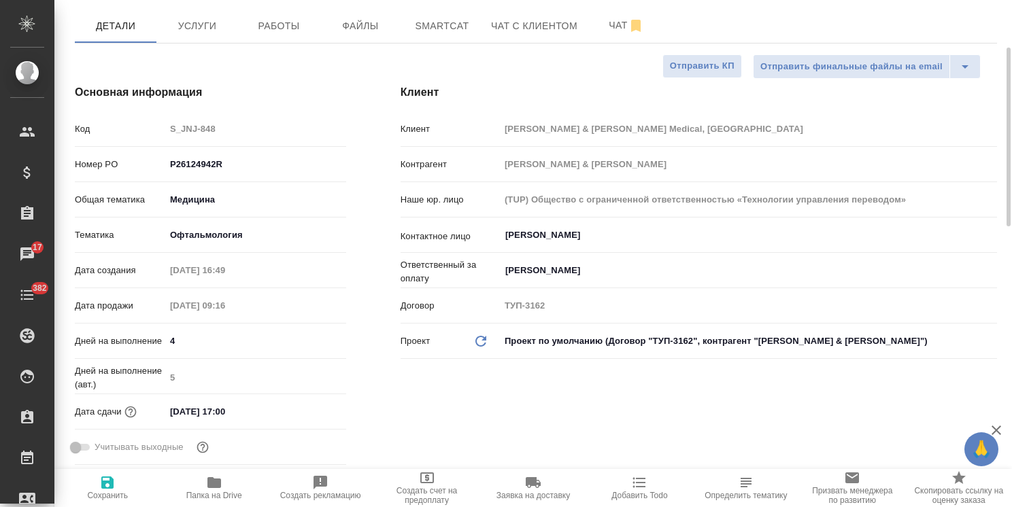
click at [388, 394] on div "Клиент Клиент Johnson & Johnson Medical, Russia Контрагент Джонсон & Джонсон На…" at bounding box center [698, 277] width 651 height 441
type textarea "x"
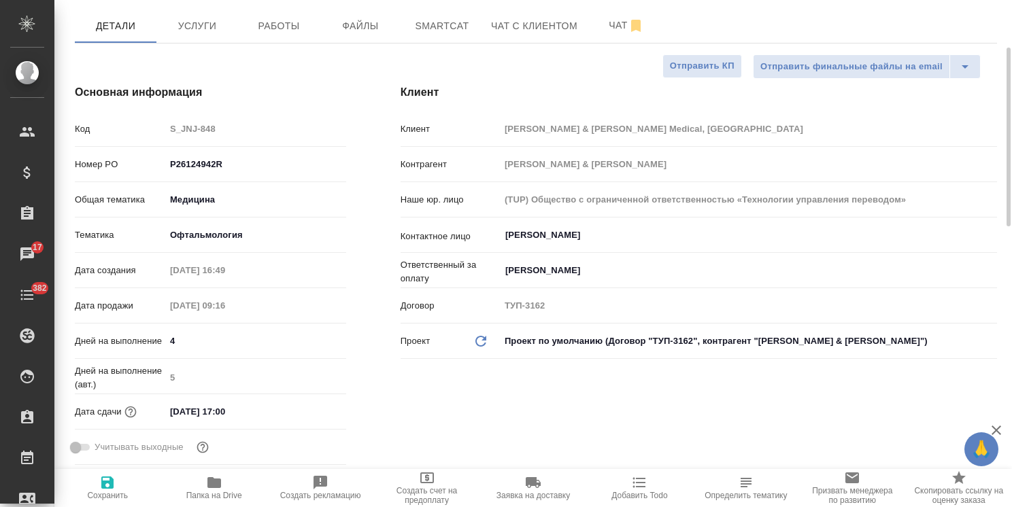
type textarea "x"
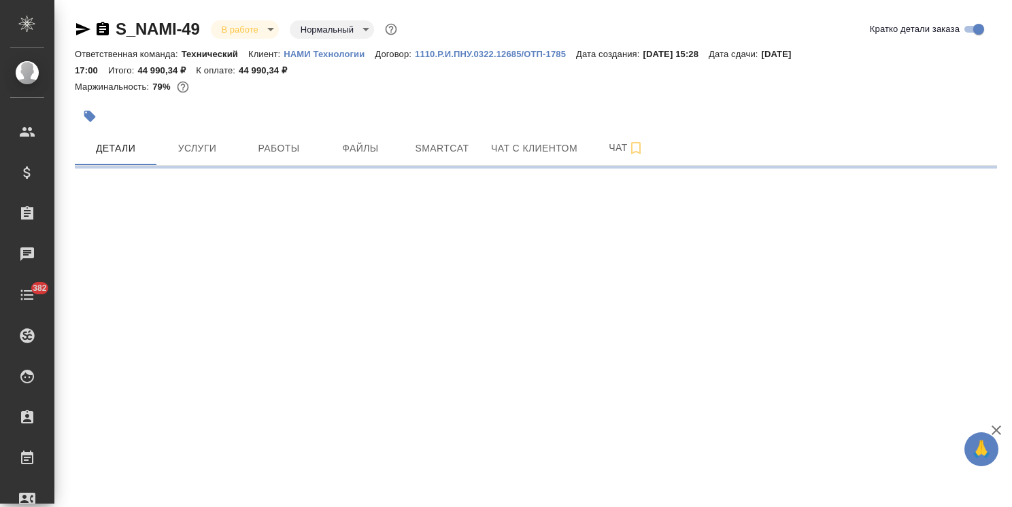
select select "RU"
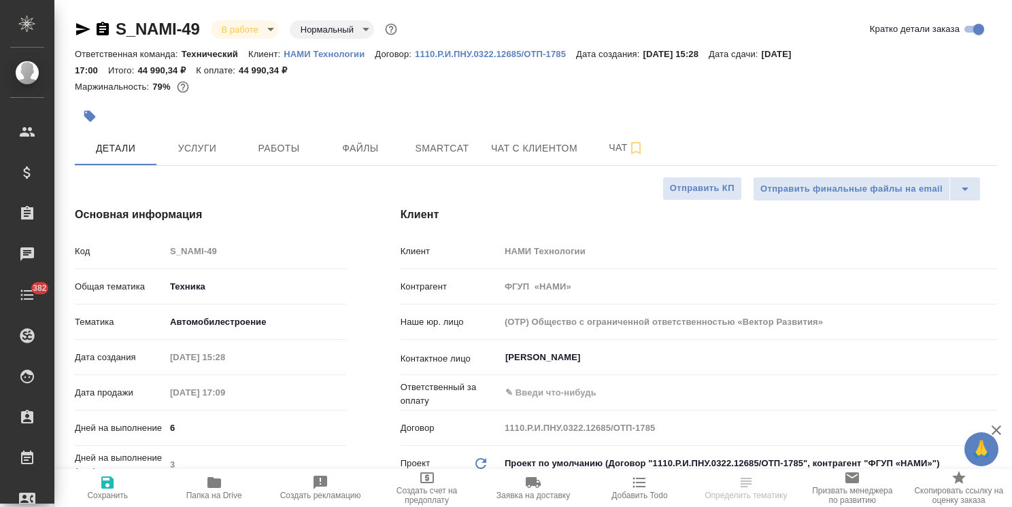
type textarea "x"
type input "Технический"
type textarea "x"
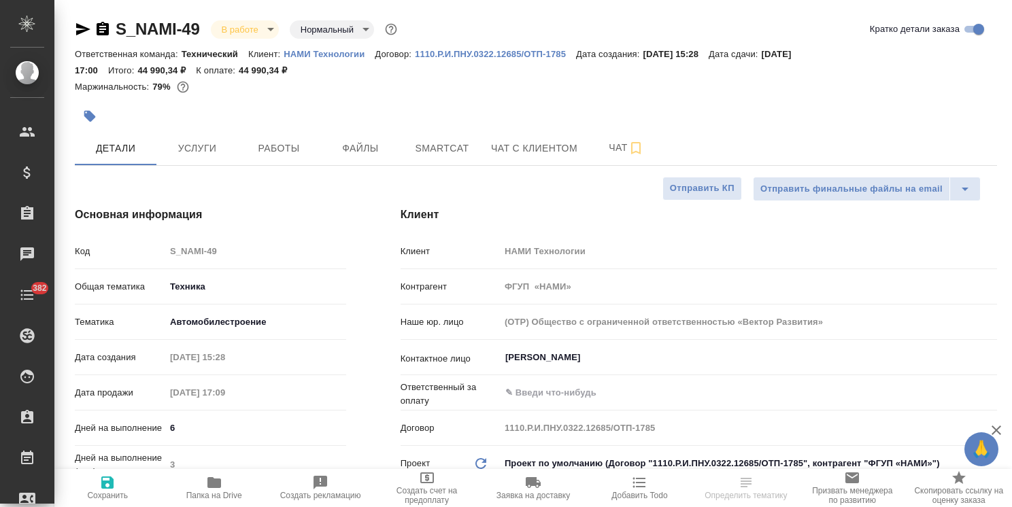
type textarea "x"
